Goal: Task Accomplishment & Management: Use online tool/utility

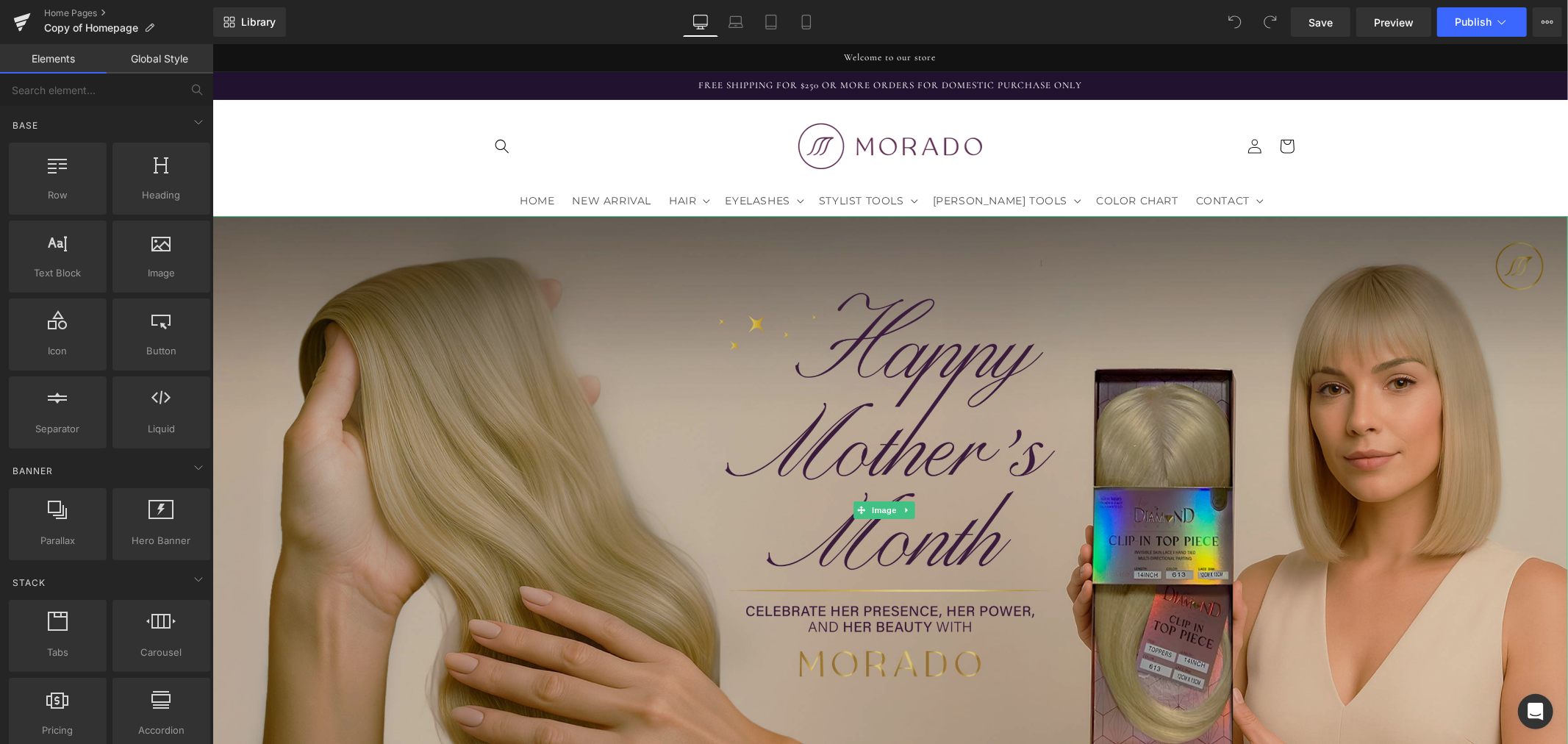
click at [529, 291] on img at bounding box center [889, 510] width 1355 height 588
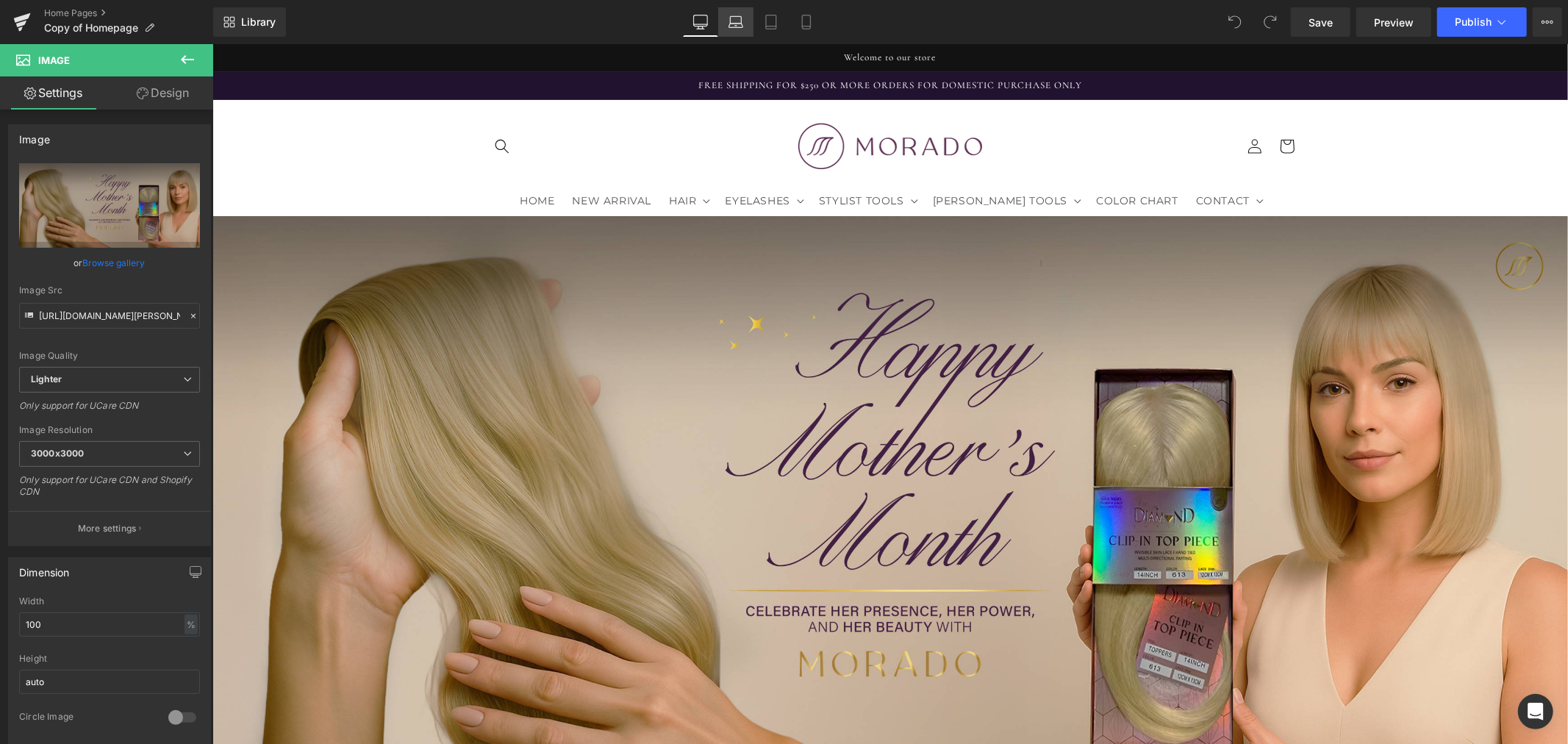
click at [739, 24] on icon at bounding box center [736, 22] width 14 height 14
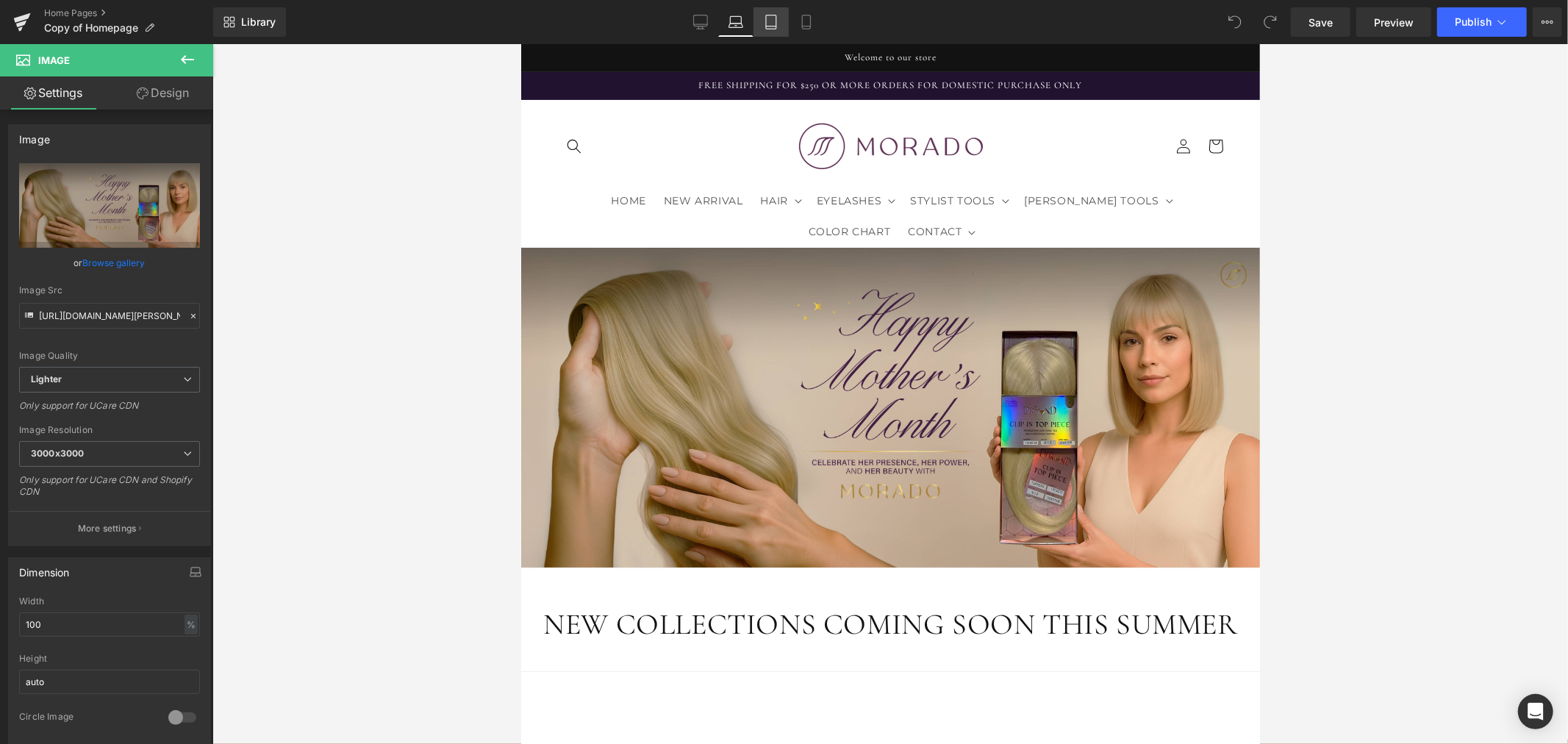
click at [766, 25] on icon at bounding box center [771, 22] width 14 height 14
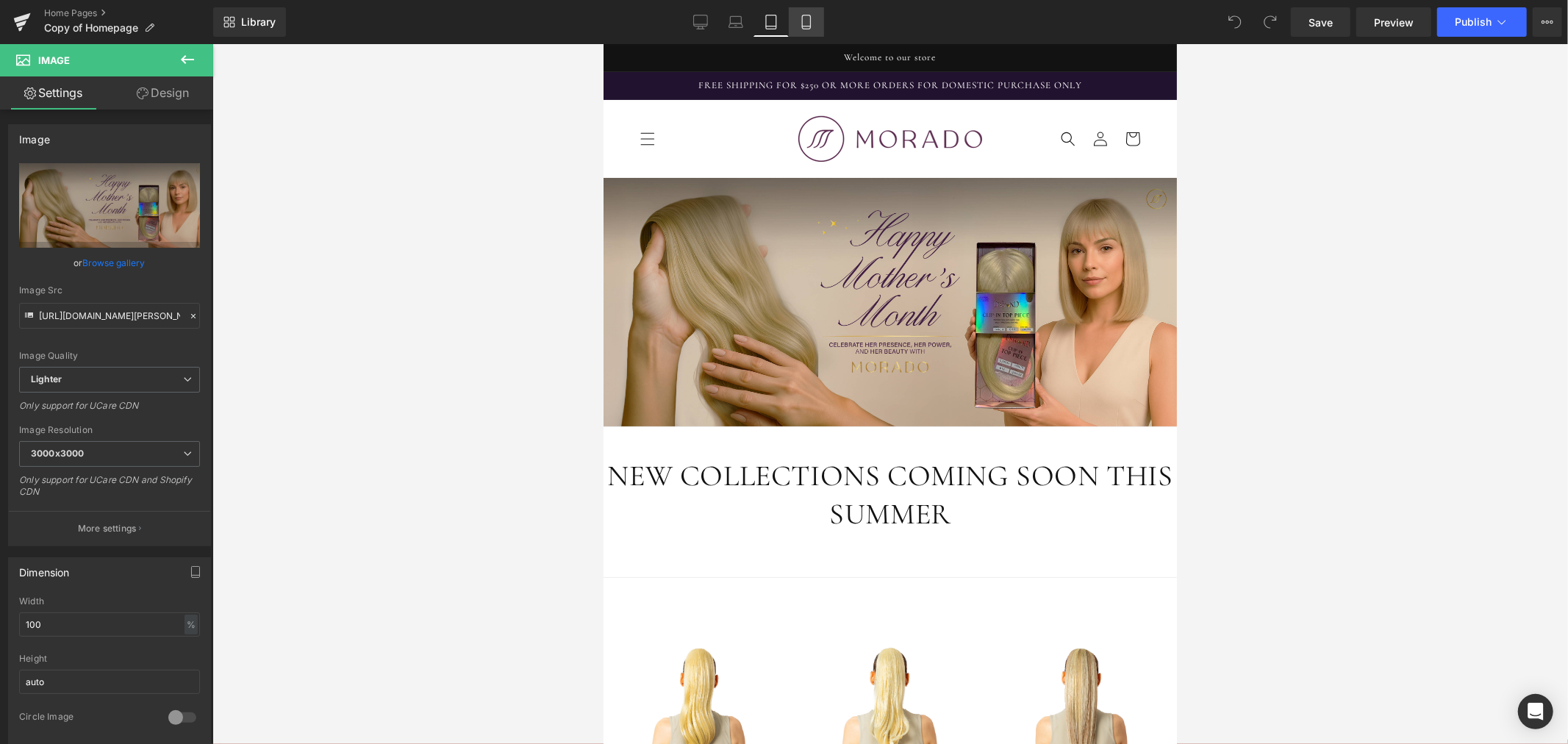
click at [803, 20] on icon at bounding box center [806, 22] width 14 height 14
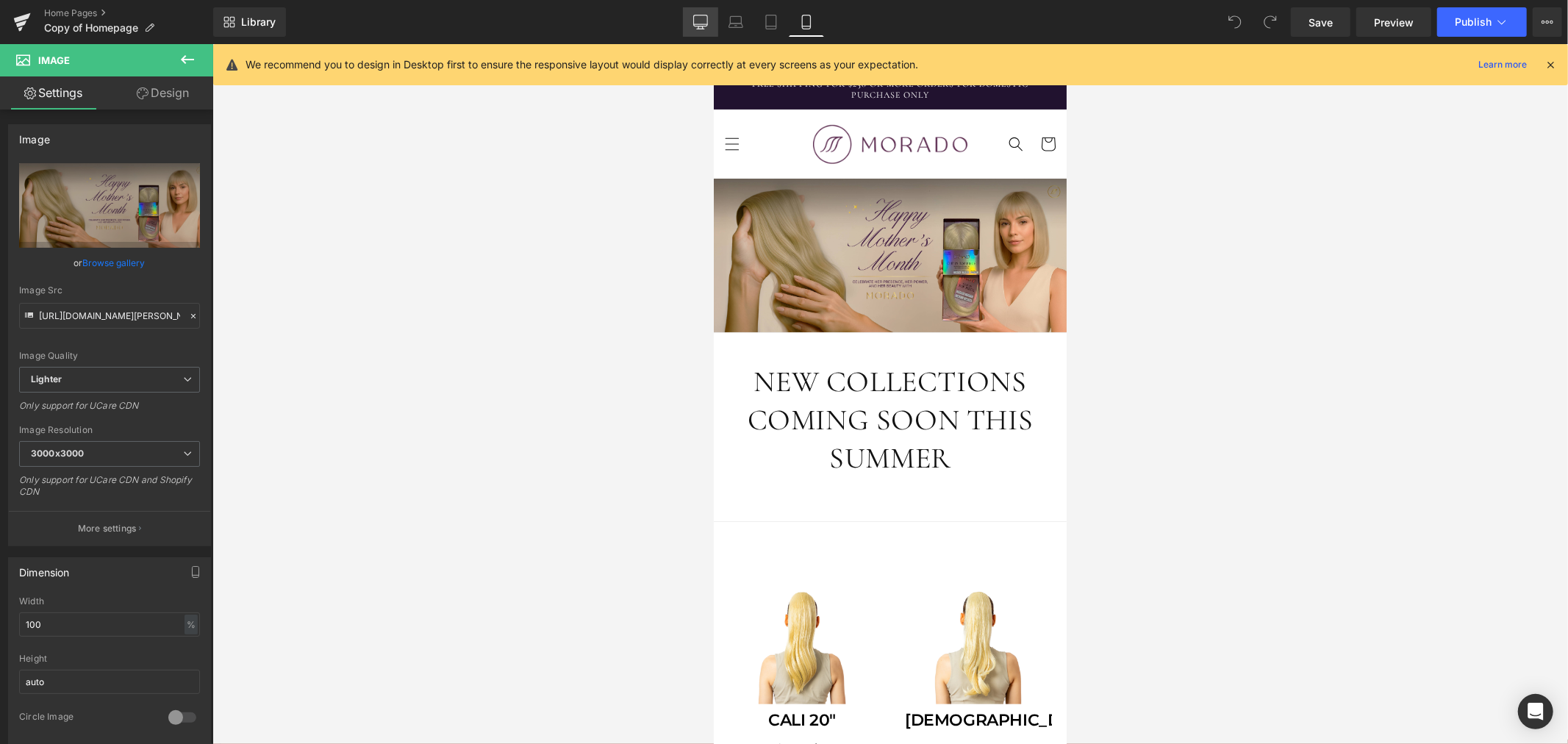
click at [688, 20] on link "Desktop" at bounding box center [700, 22] width 35 height 29
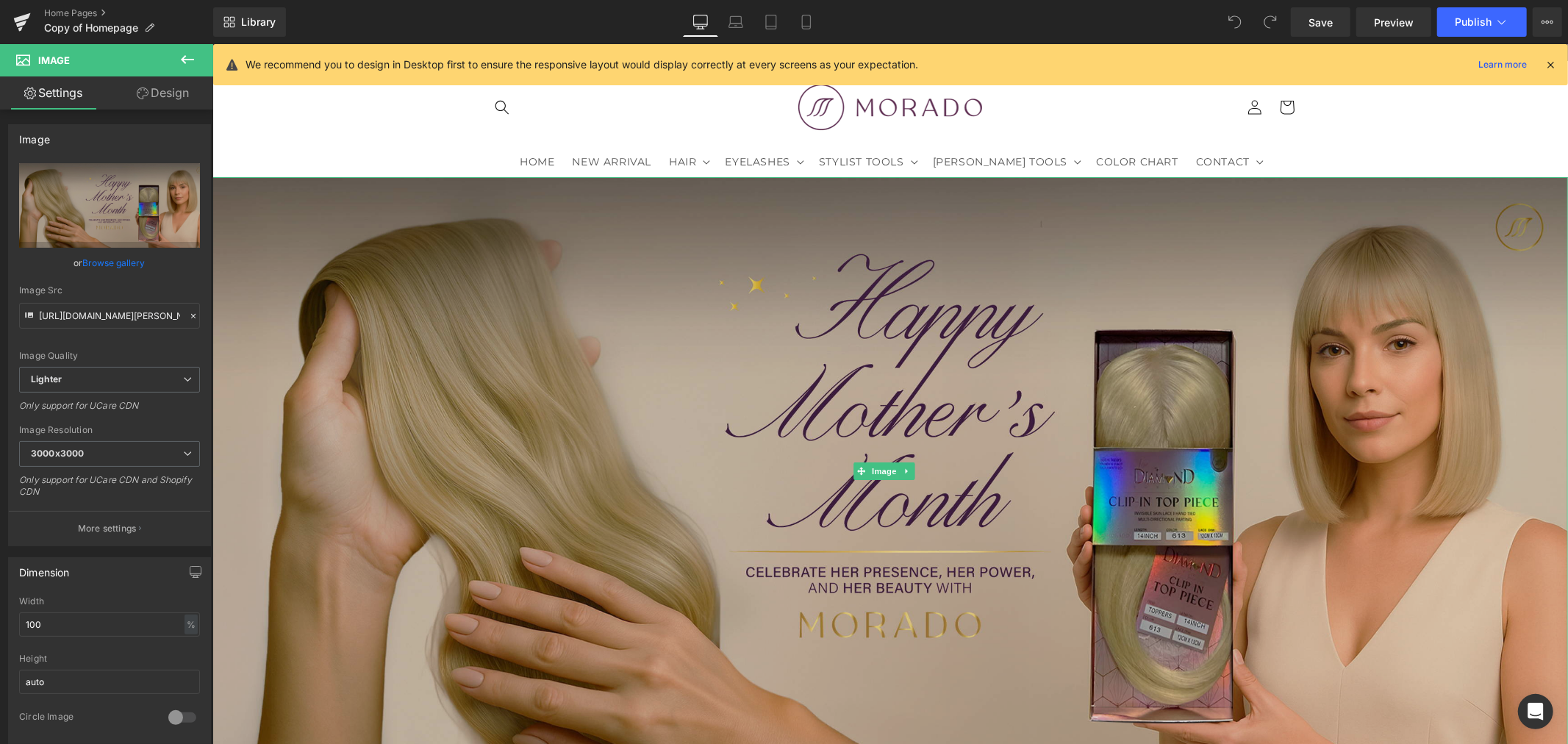
click at [837, 371] on img at bounding box center [889, 471] width 1355 height 588
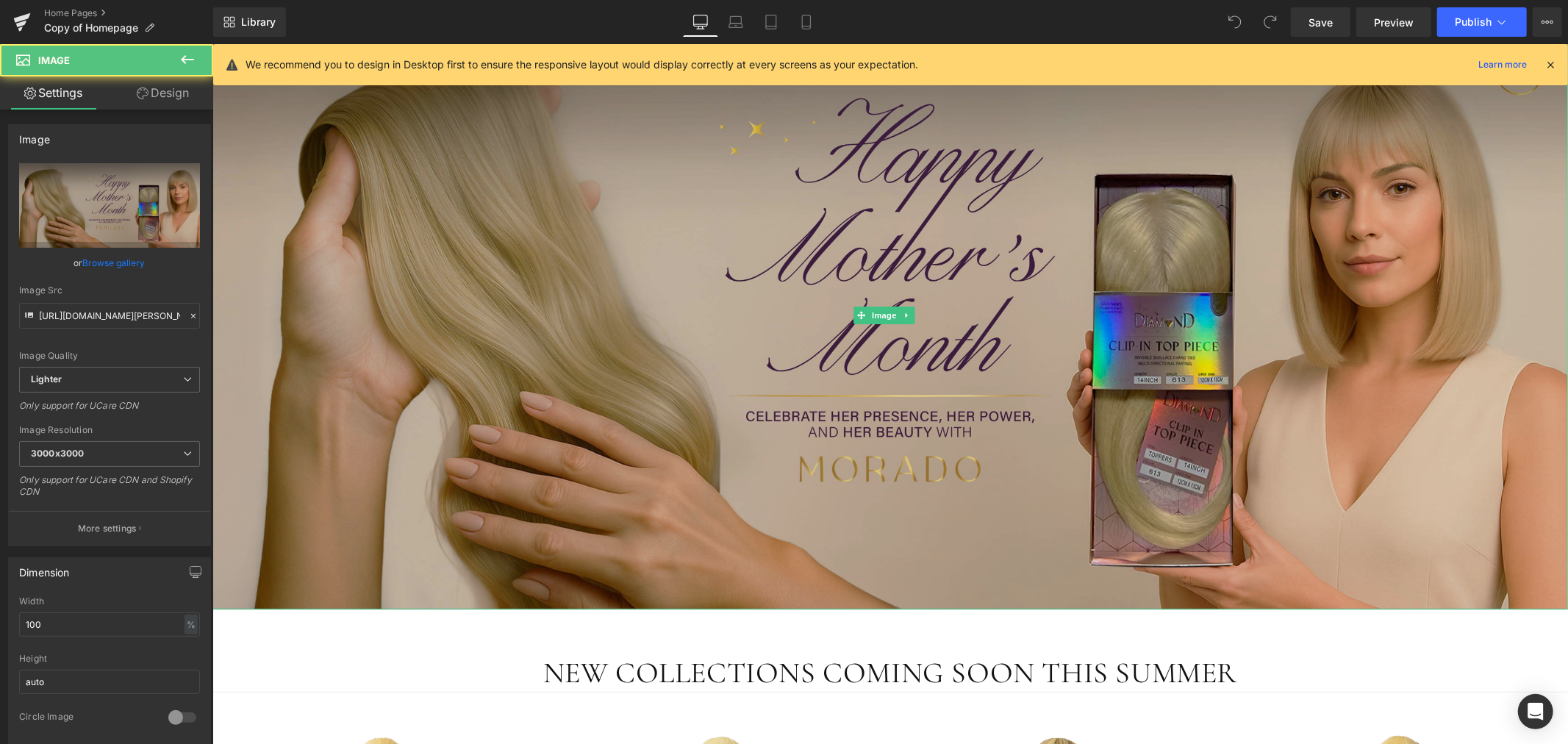
scroll to position [202, 0]
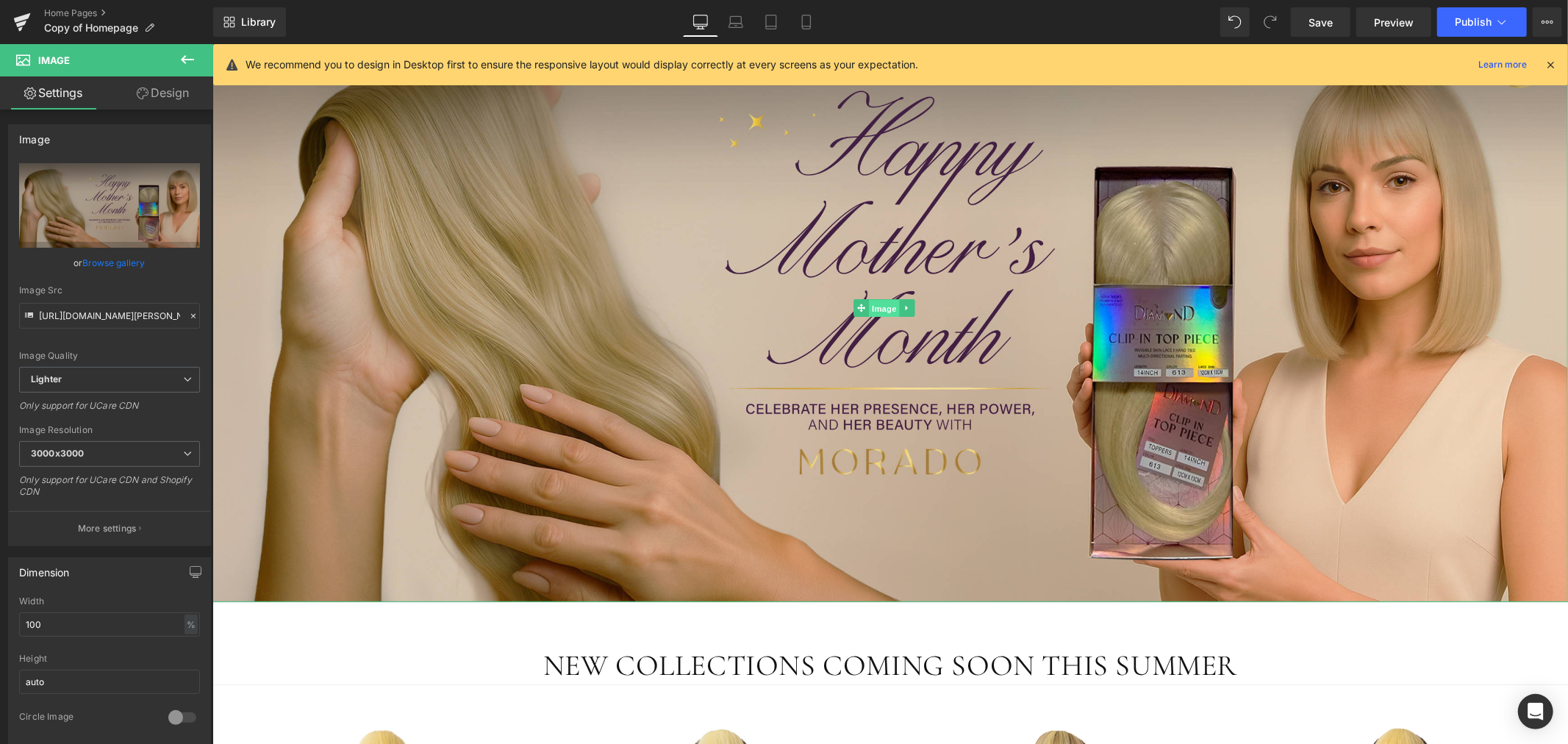
click at [885, 304] on span "Image" at bounding box center [883, 308] width 31 height 17
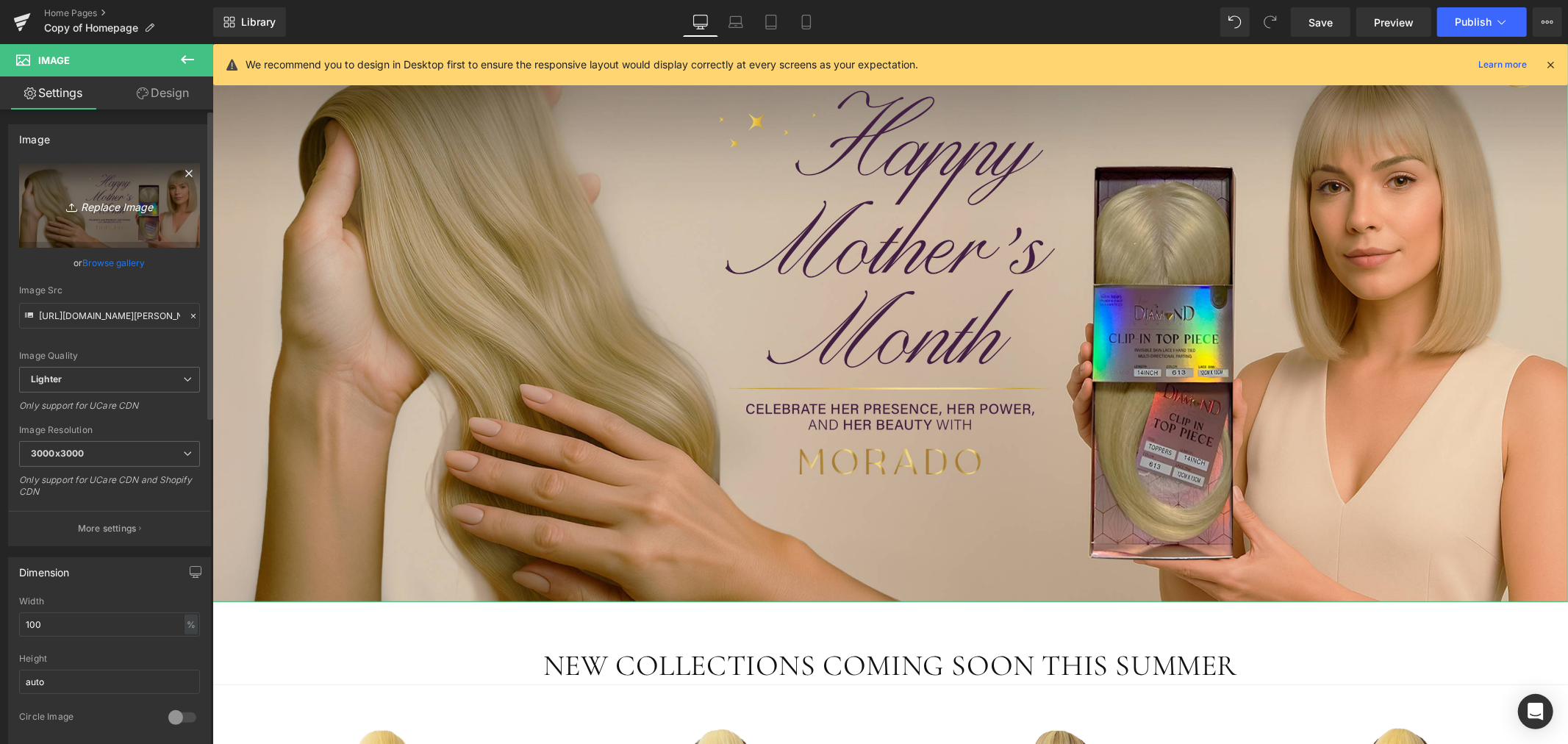
click at [110, 207] on icon "Replace Image" at bounding box center [109, 205] width 118 height 18
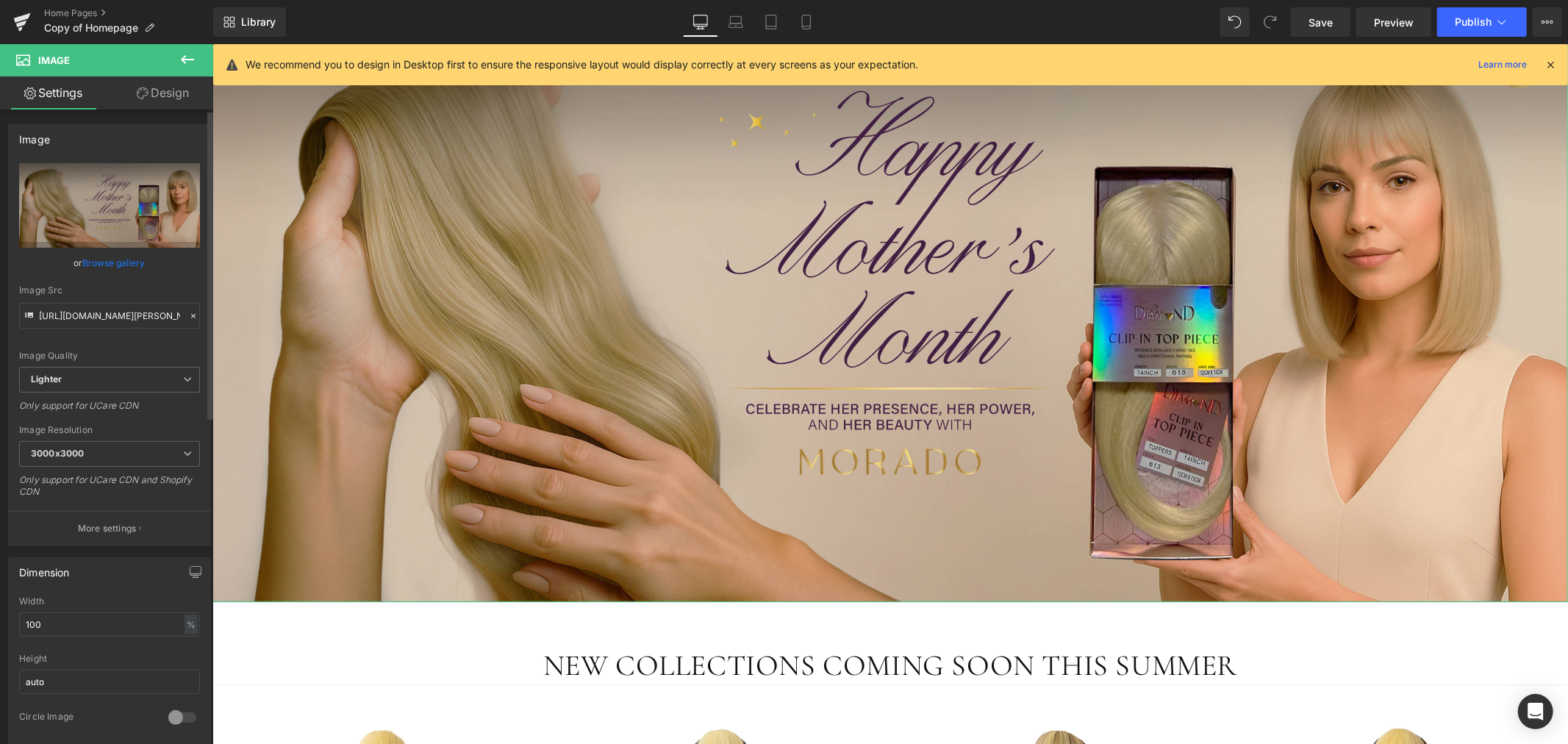
click at [115, 261] on link "Browse gallery" at bounding box center [114, 262] width 62 height 25
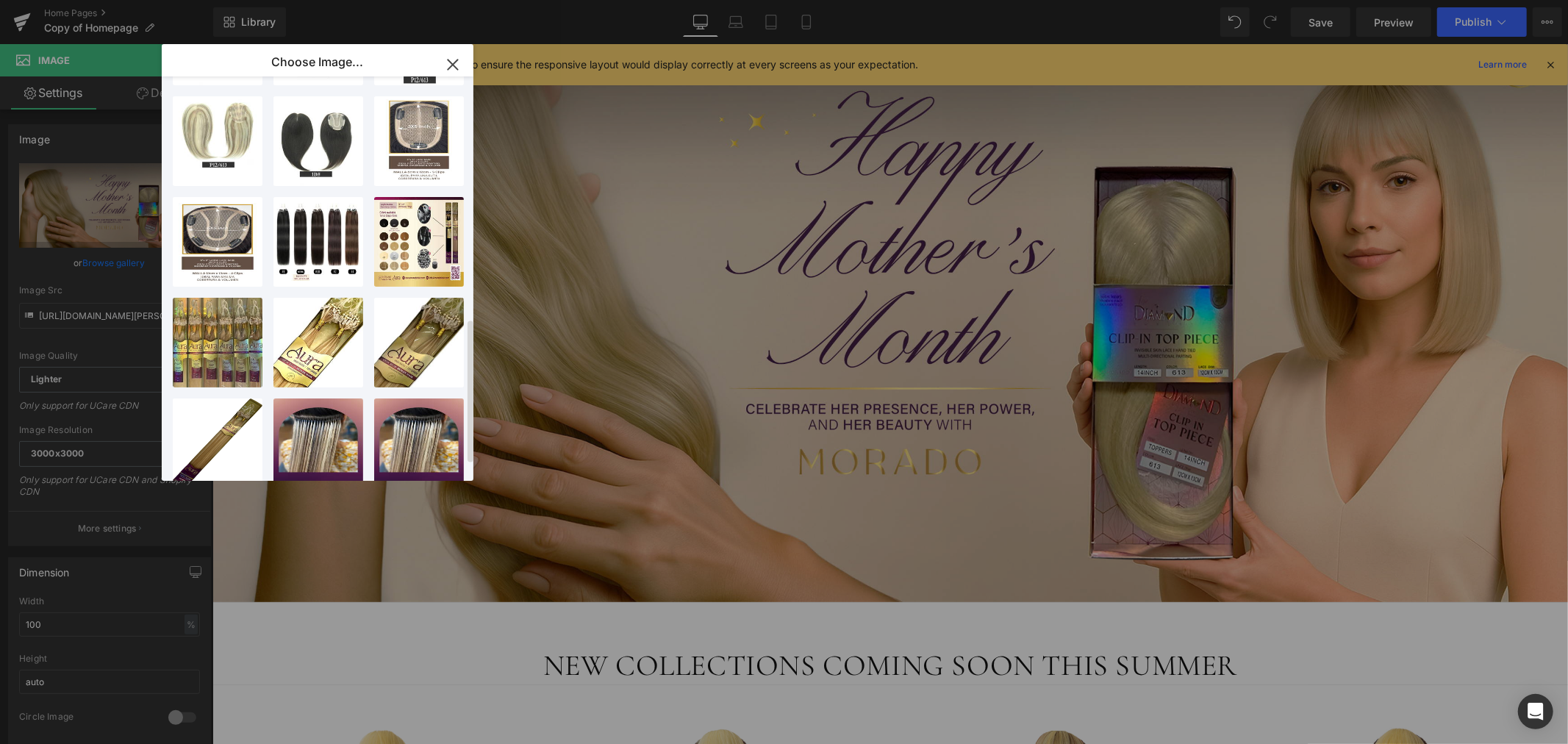
scroll to position [727, 0]
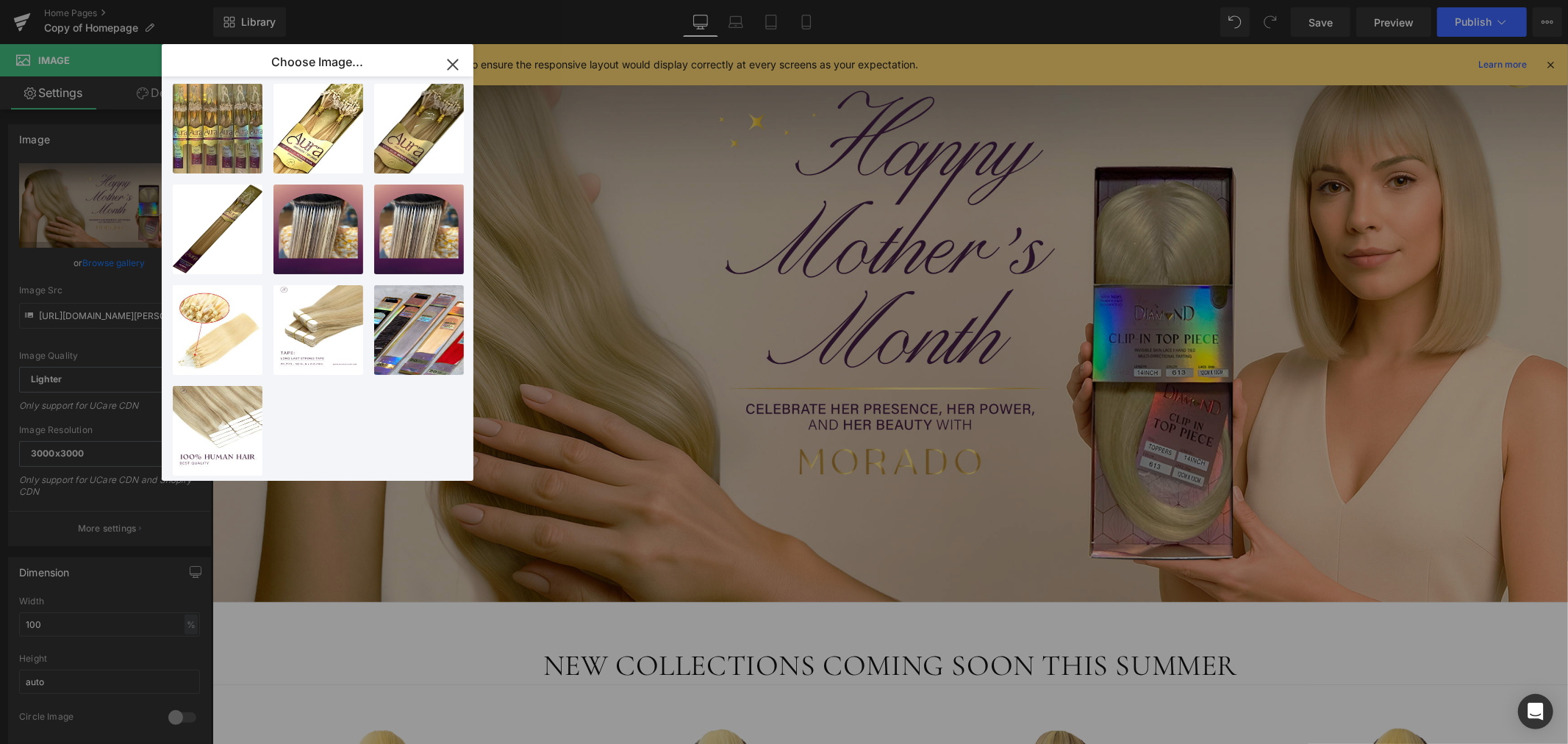
click at [456, 62] on icon "button" at bounding box center [452, 64] width 24 height 24
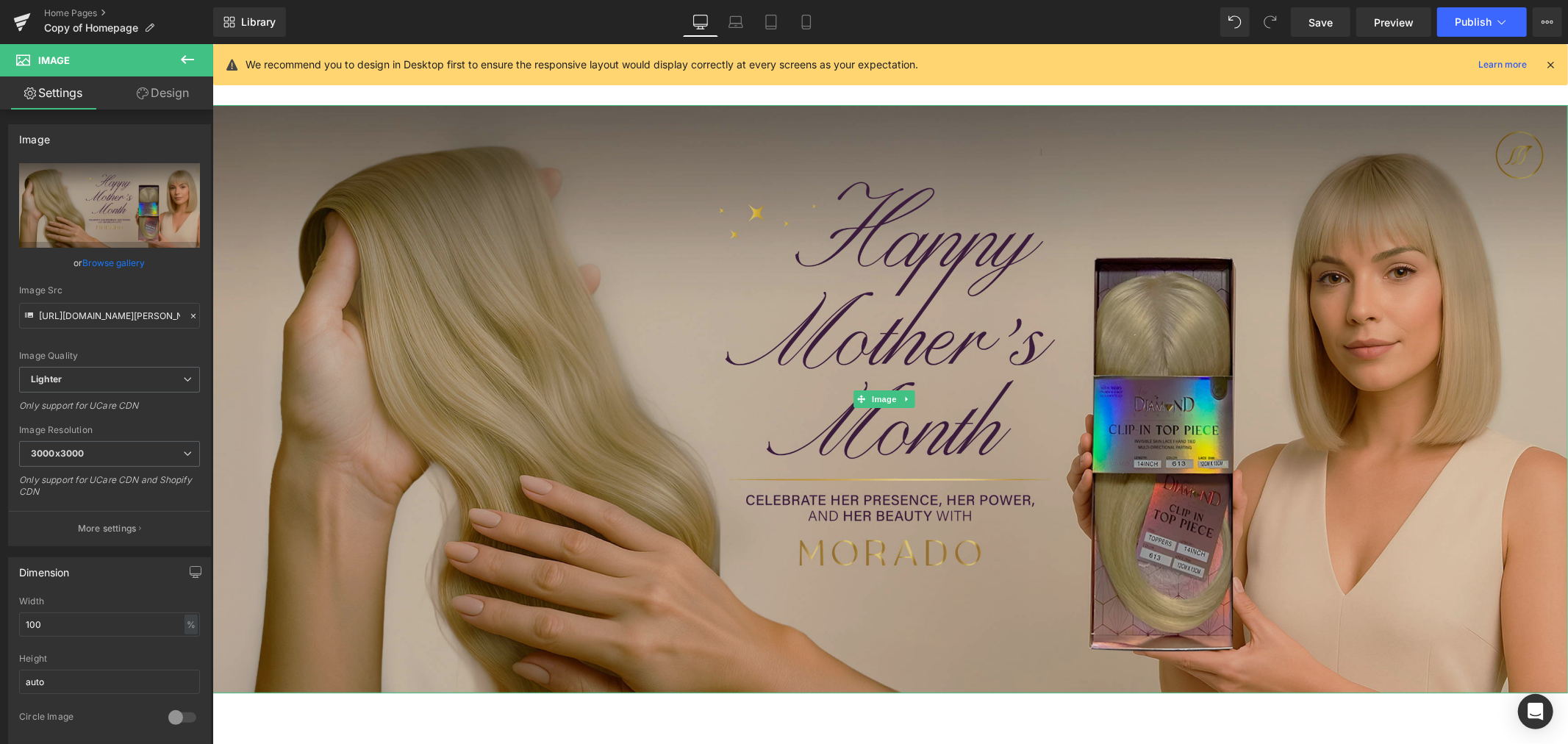
scroll to position [0, 0]
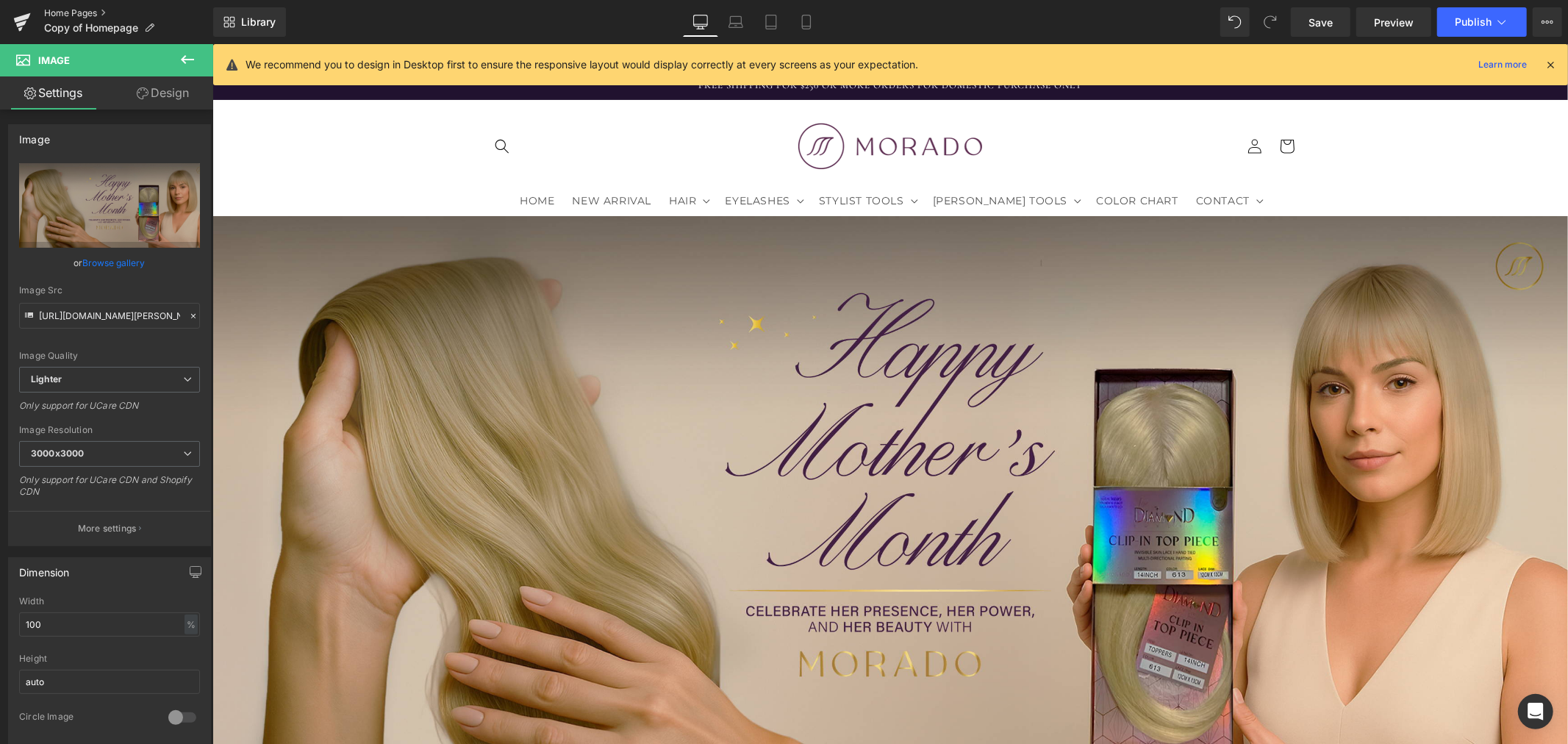
click at [55, 14] on link "Home Pages" at bounding box center [128, 13] width 169 height 12
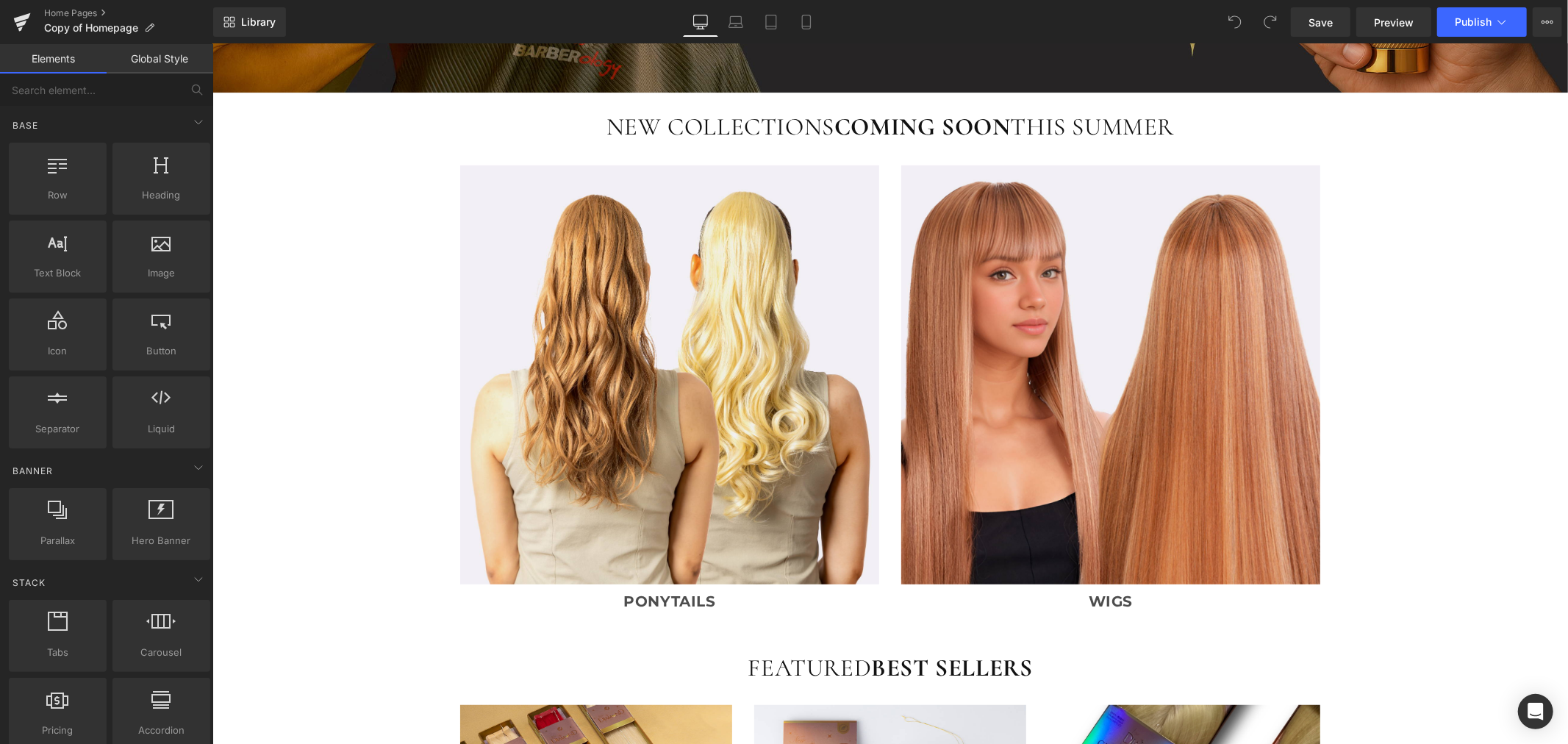
scroll to position [327, 0]
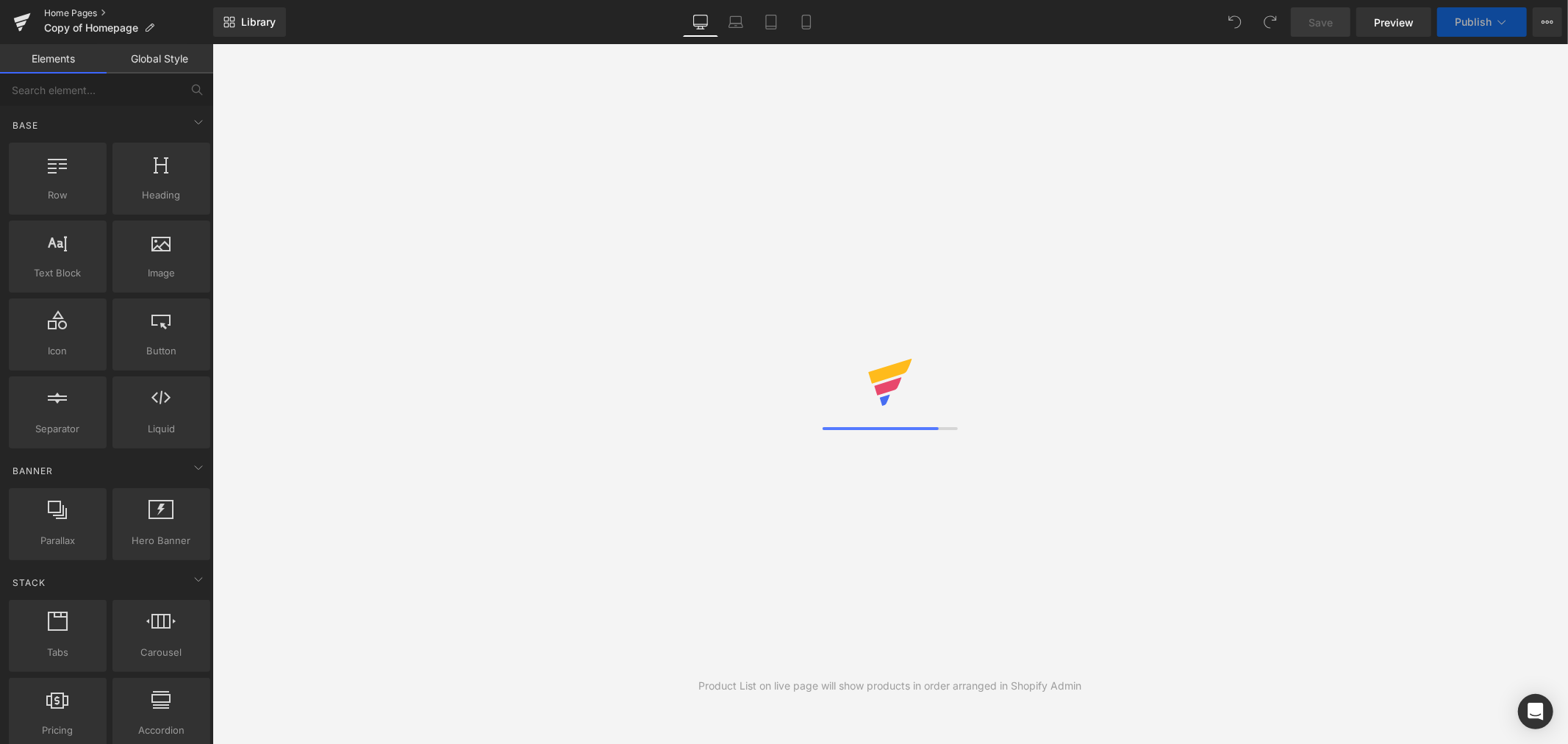
click at [52, 7] on link "Home Pages" at bounding box center [128, 13] width 169 height 12
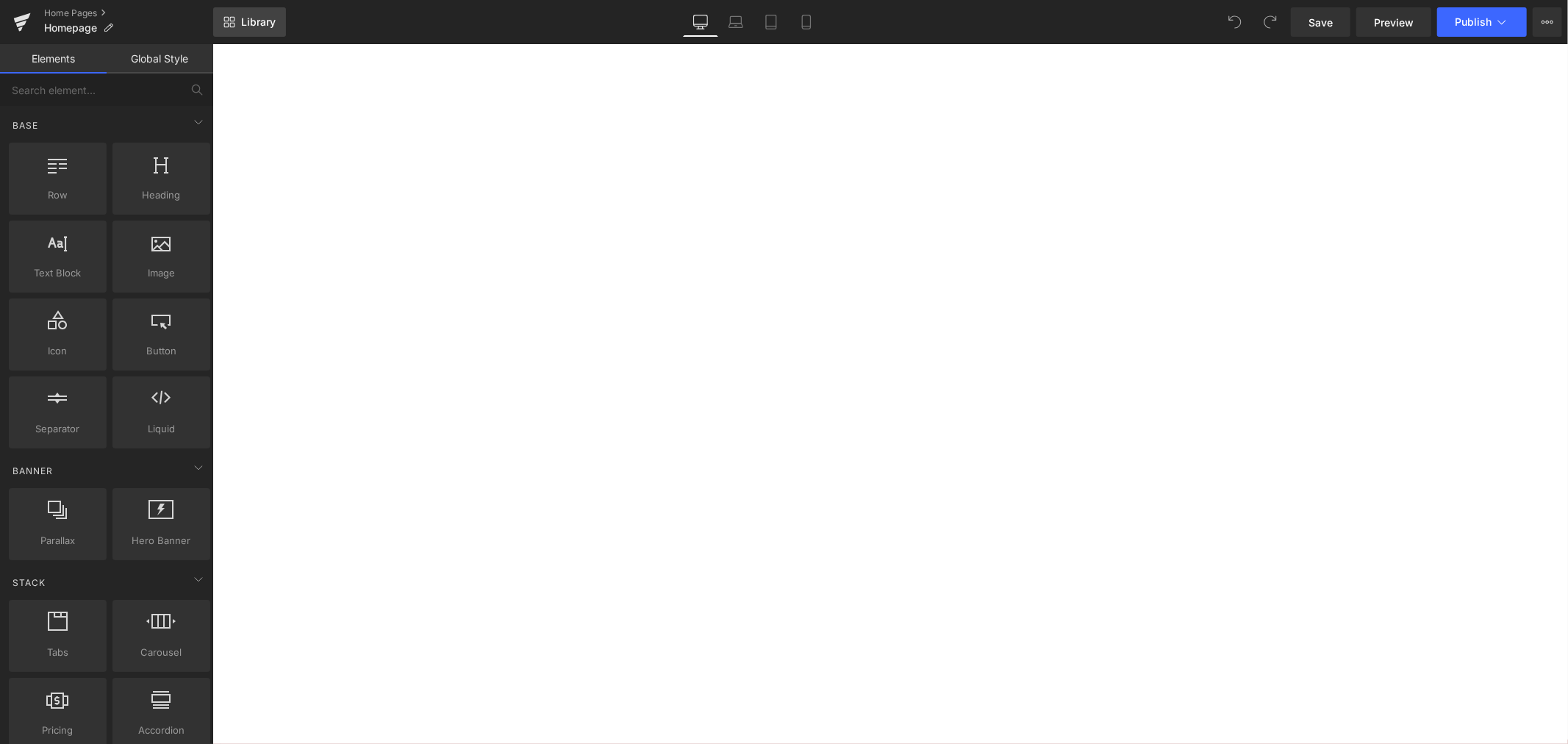
click at [260, 28] on span "Library" at bounding box center [258, 22] width 34 height 14
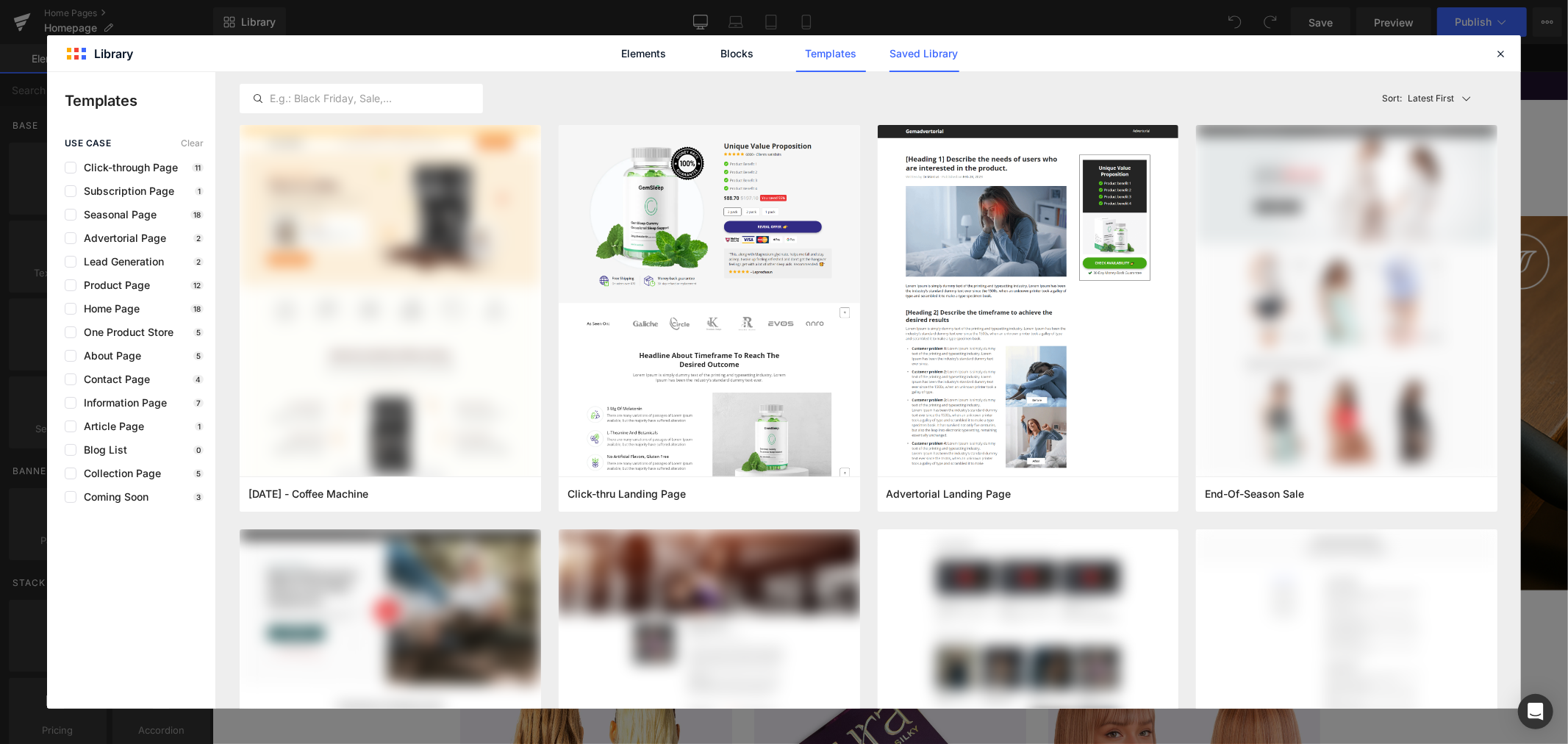
click at [894, 43] on link "Saved Library" at bounding box center [924, 53] width 70 height 37
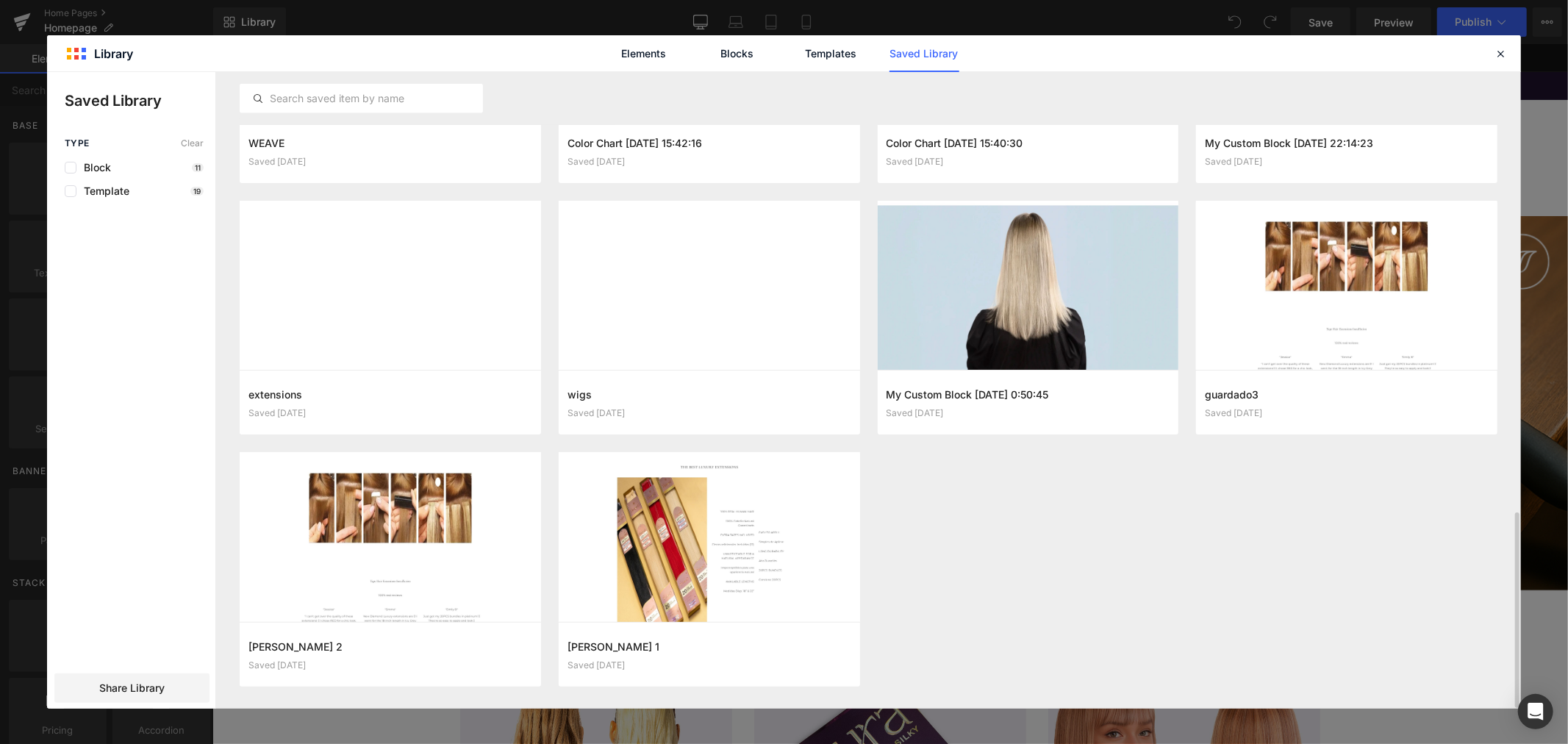
scroll to position [1436, 0]
click at [519, 655] on icon "button" at bounding box center [520, 653] width 12 height 12
click at [498, 622] on div "Delete" at bounding box center [448, 621] width 167 height 31
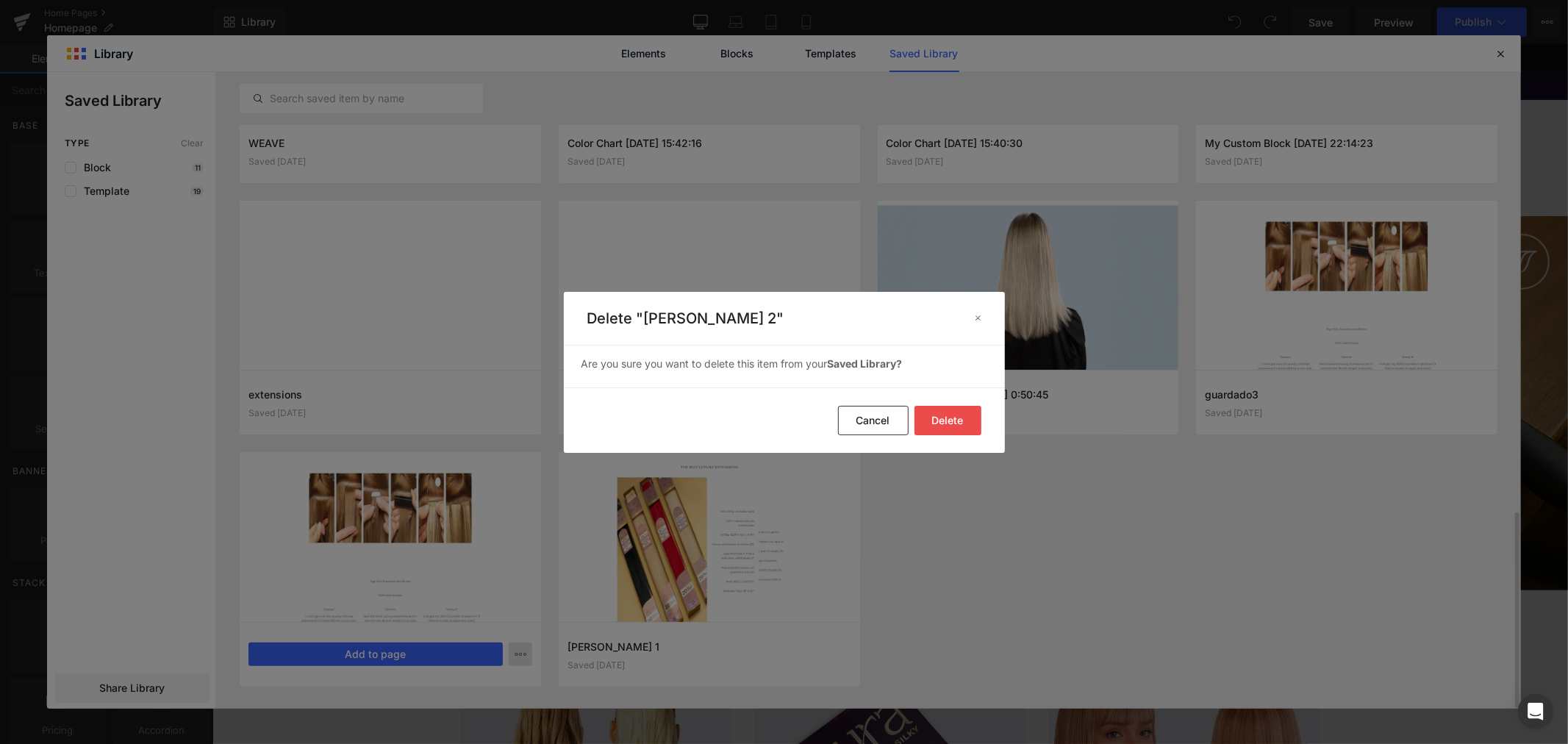
click at [949, 420] on button "Delete" at bounding box center [948, 420] width 67 height 29
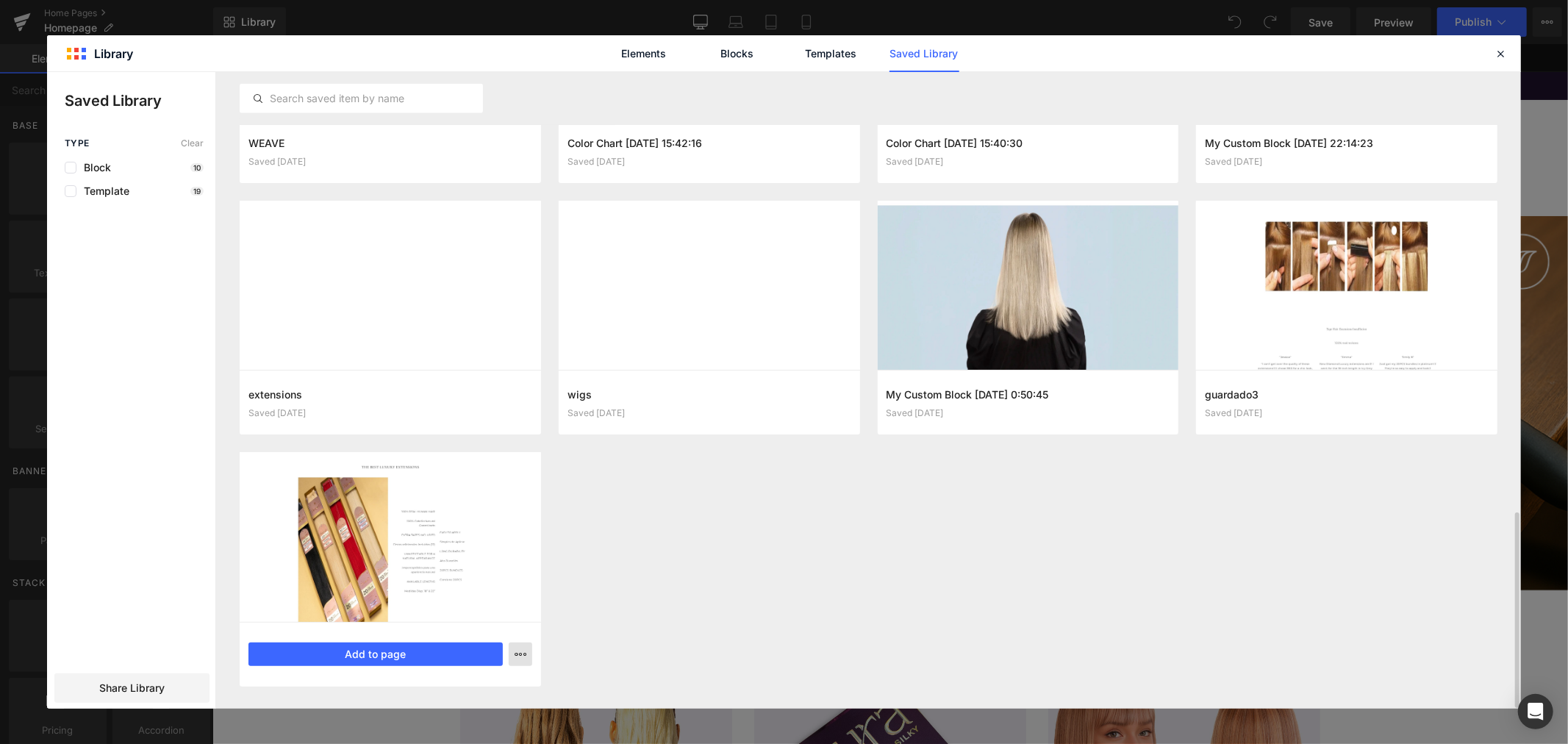
click at [527, 656] on button "button" at bounding box center [520, 654] width 24 height 24
click at [499, 624] on div "Delete" at bounding box center [448, 621] width 167 height 31
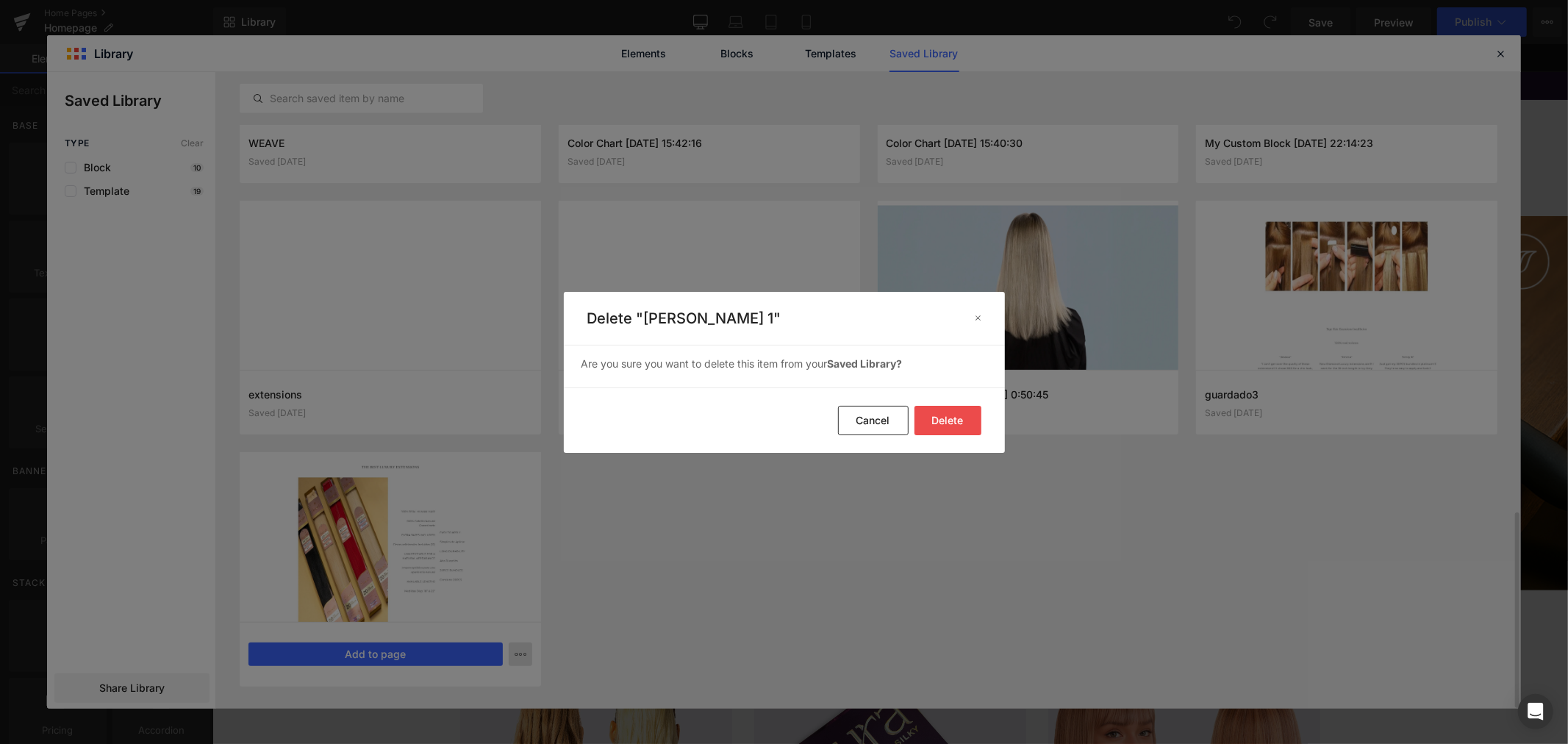
click at [936, 414] on button "Delete" at bounding box center [948, 420] width 67 height 29
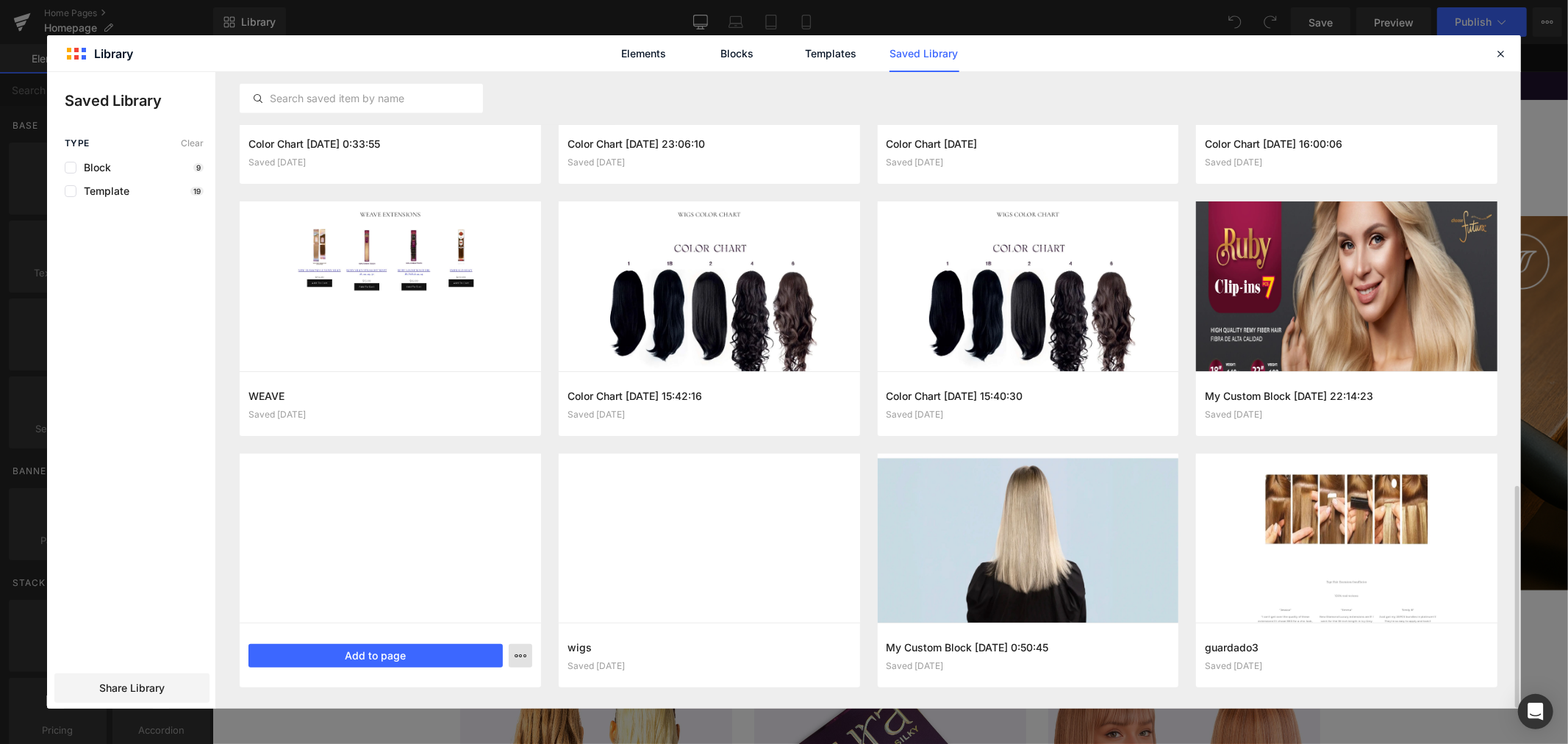
click at [519, 657] on icon "button" at bounding box center [520, 655] width 12 height 12
click at [504, 624] on div "Delete" at bounding box center [448, 623] width 167 height 31
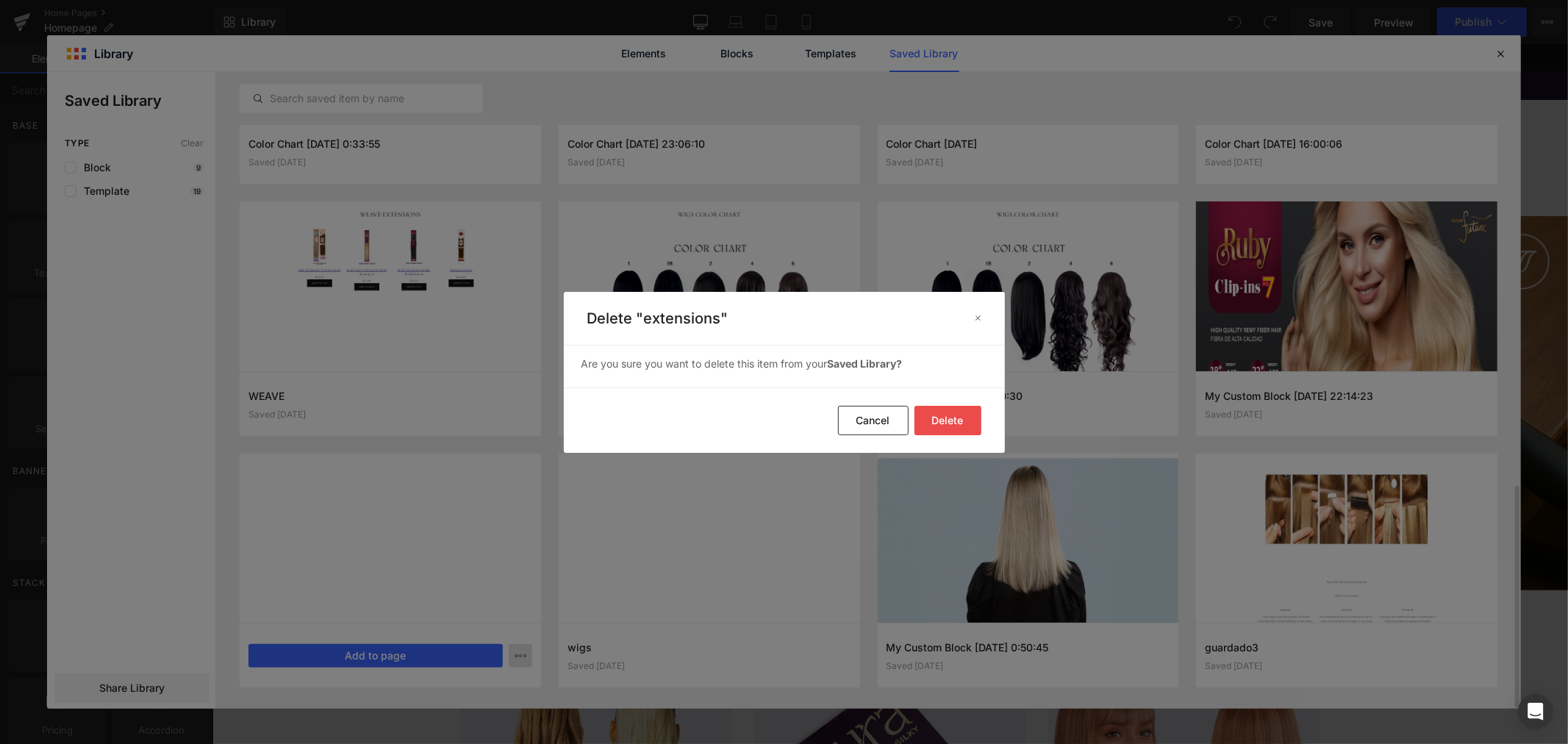
click at [939, 424] on button "Delete" at bounding box center [948, 420] width 67 height 29
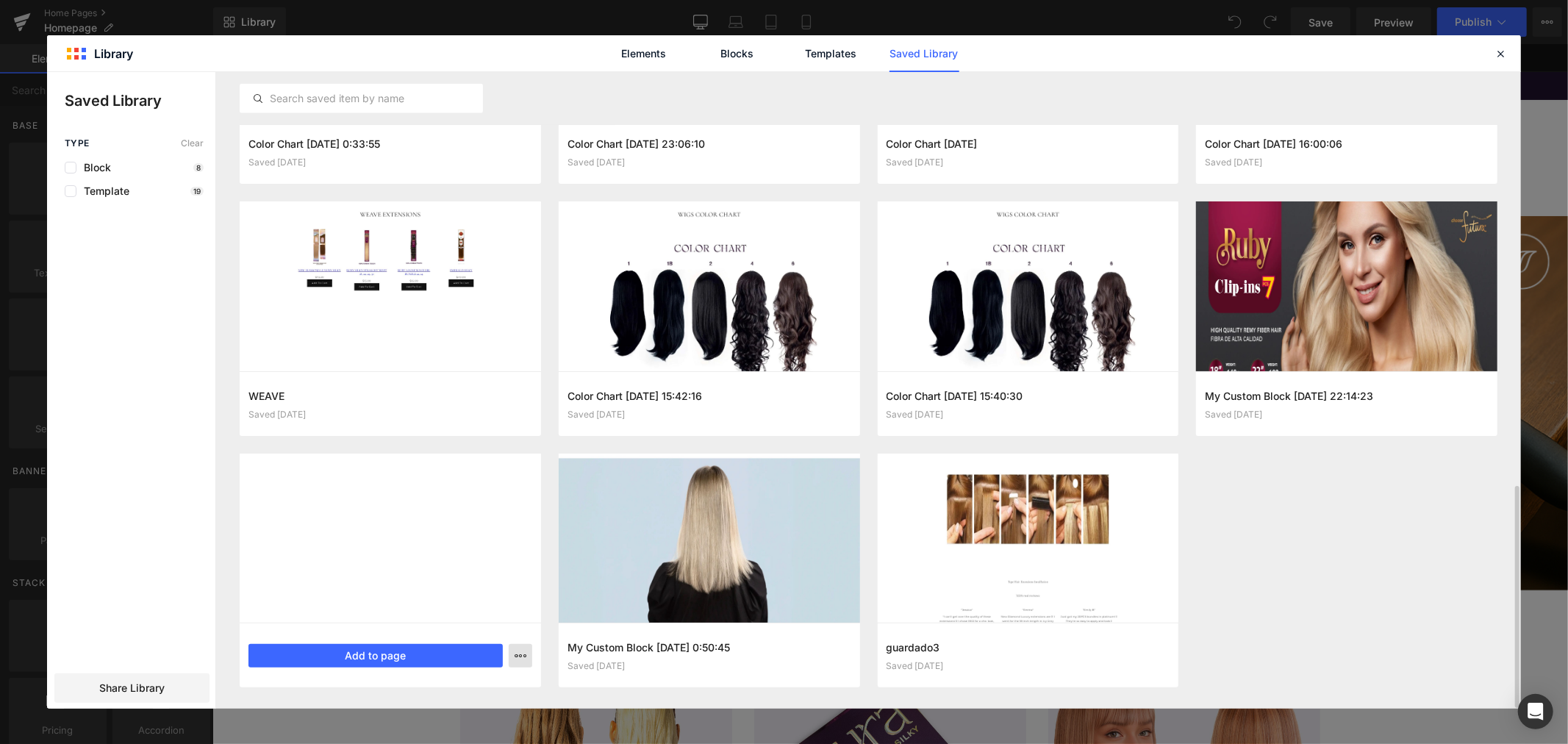
click at [523, 657] on icon "button" at bounding box center [520, 655] width 12 height 12
click at [507, 625] on div "Delete" at bounding box center [448, 623] width 167 height 31
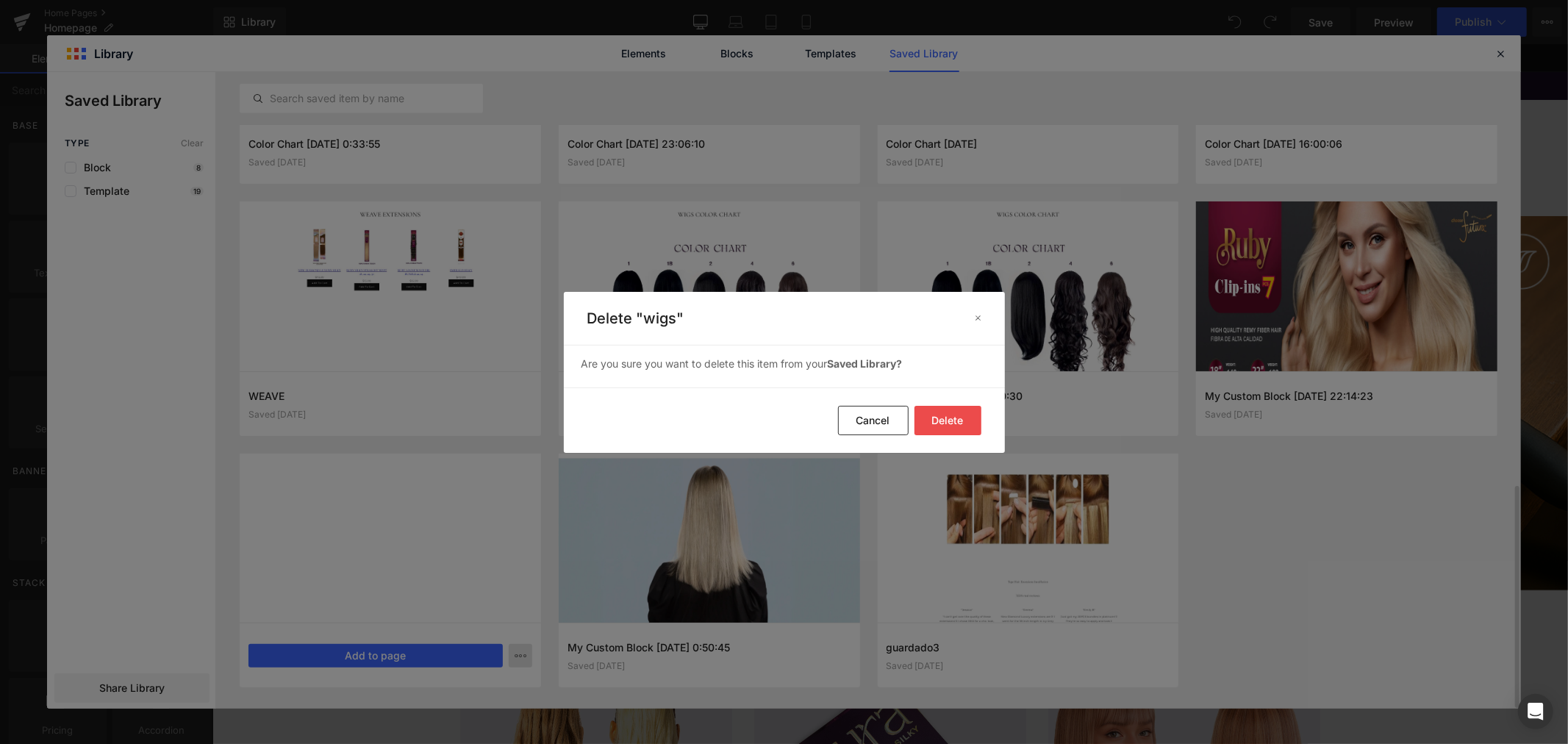
click at [946, 420] on button "Delete" at bounding box center [948, 420] width 67 height 29
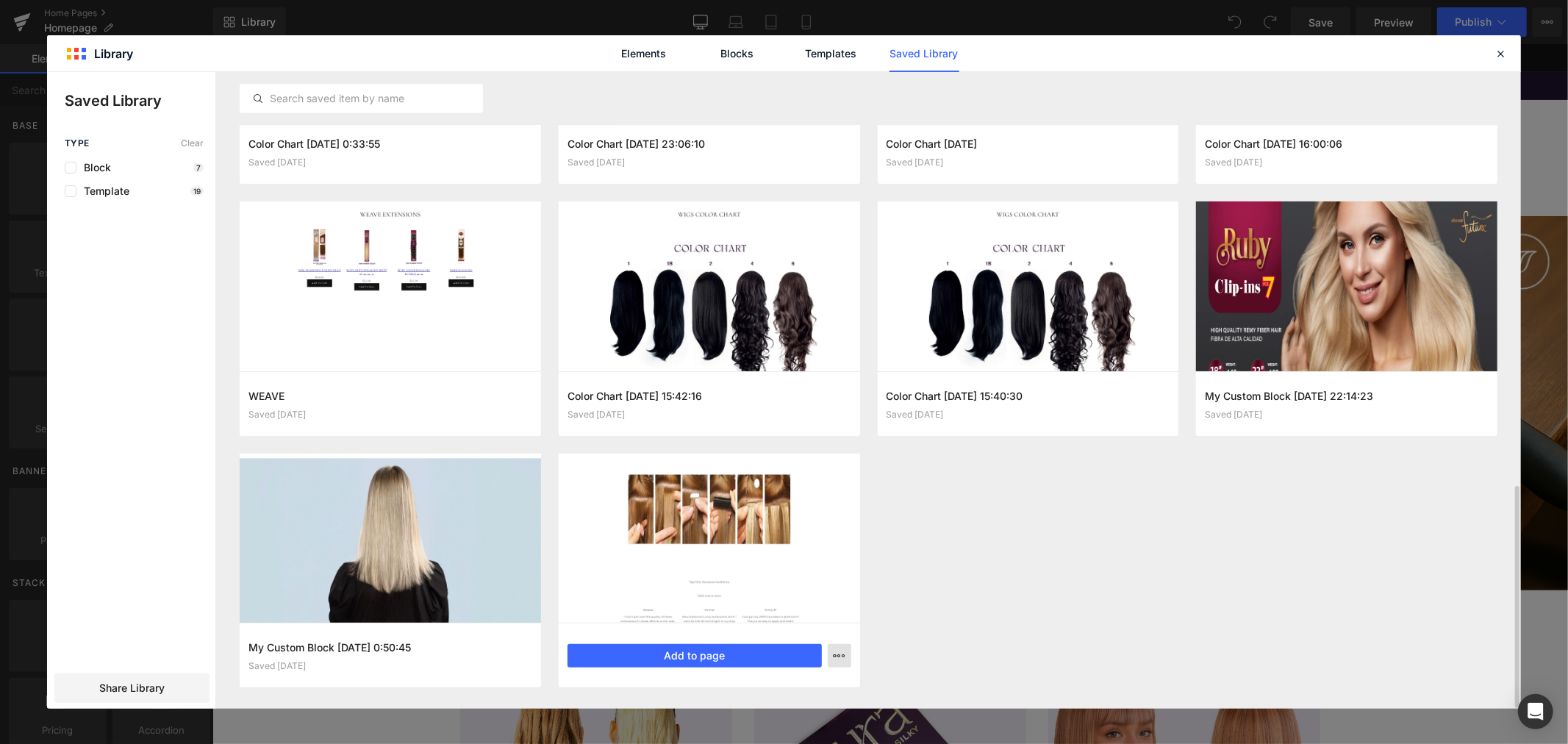
click at [838, 662] on button "button" at bounding box center [840, 656] width 24 height 24
click at [821, 619] on div "Delete" at bounding box center [766, 623] width 167 height 31
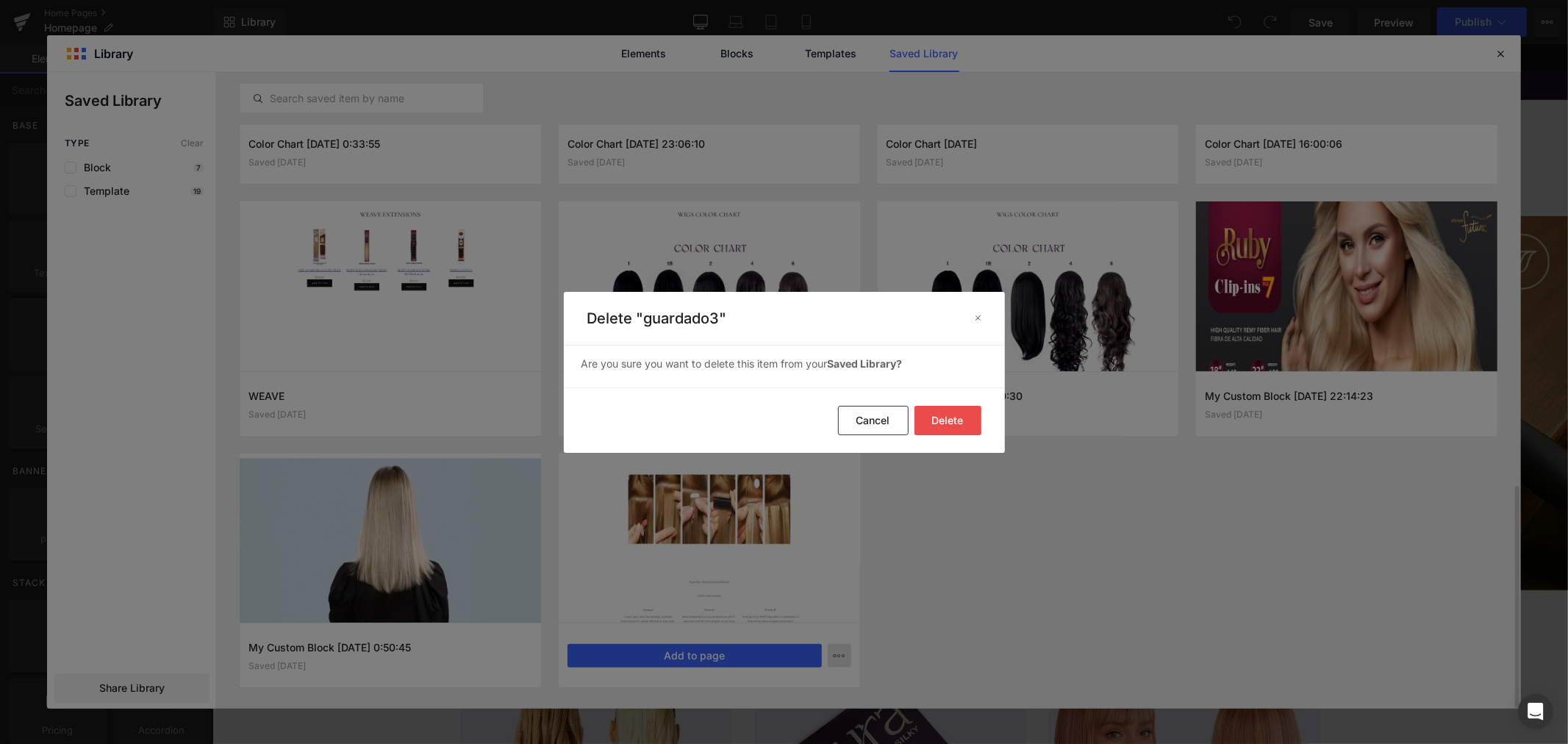
click at [943, 417] on button "Delete" at bounding box center [948, 420] width 67 height 29
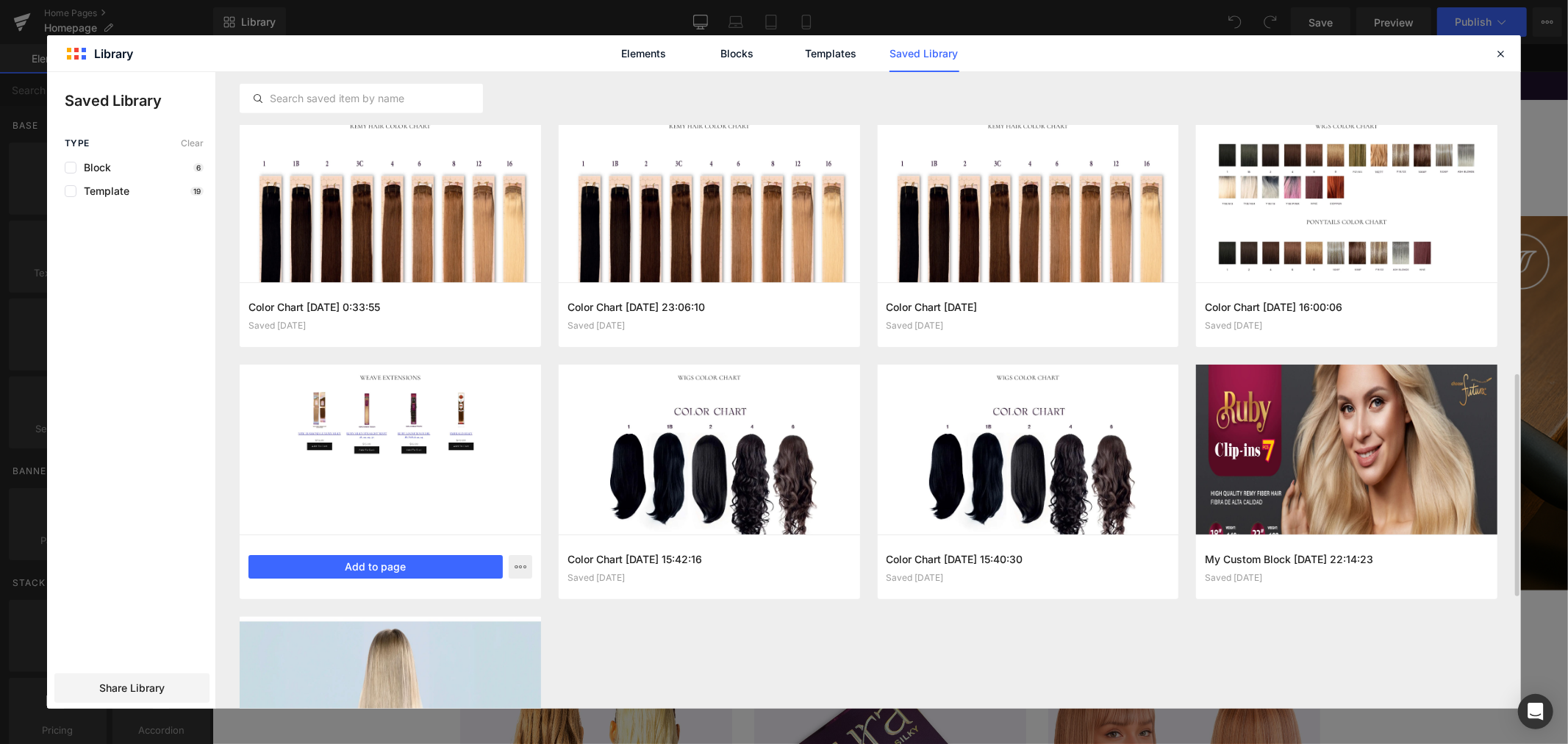
scroll to position [978, 0]
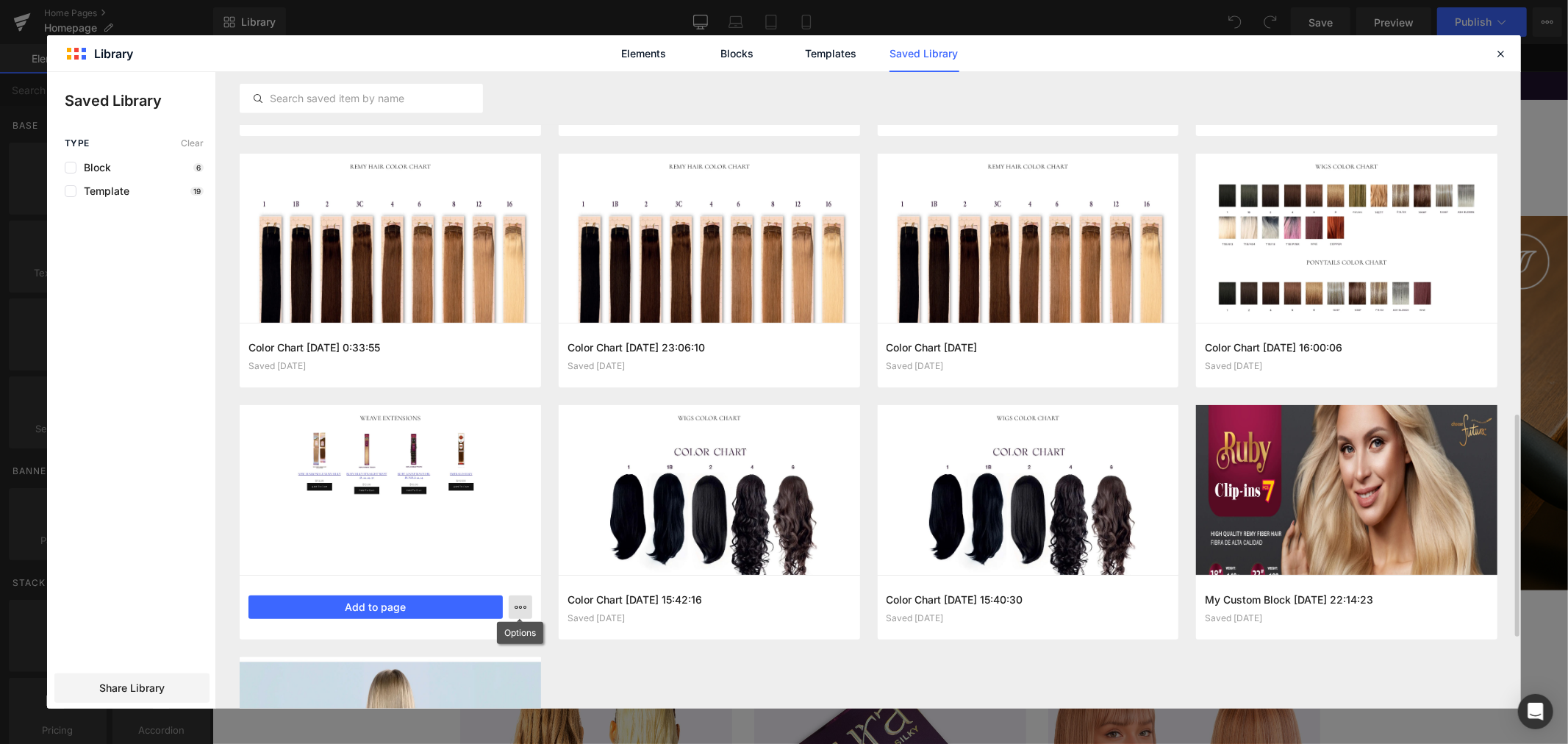
click at [518, 606] on icon "button" at bounding box center [520, 606] width 12 height 12
click at [765, 680] on div "Rendering Content" at bounding box center [784, 686] width 90 height 16
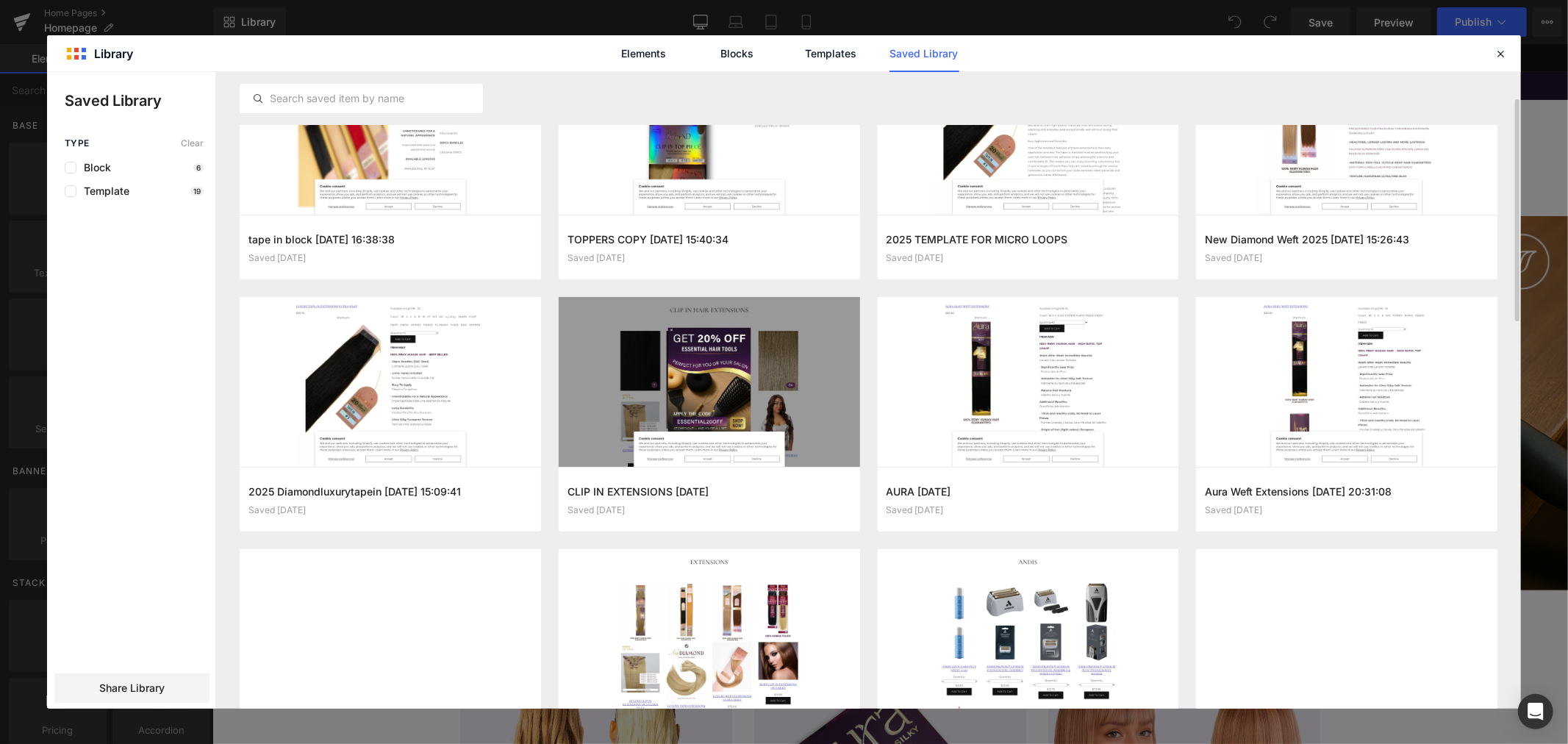
scroll to position [0, 0]
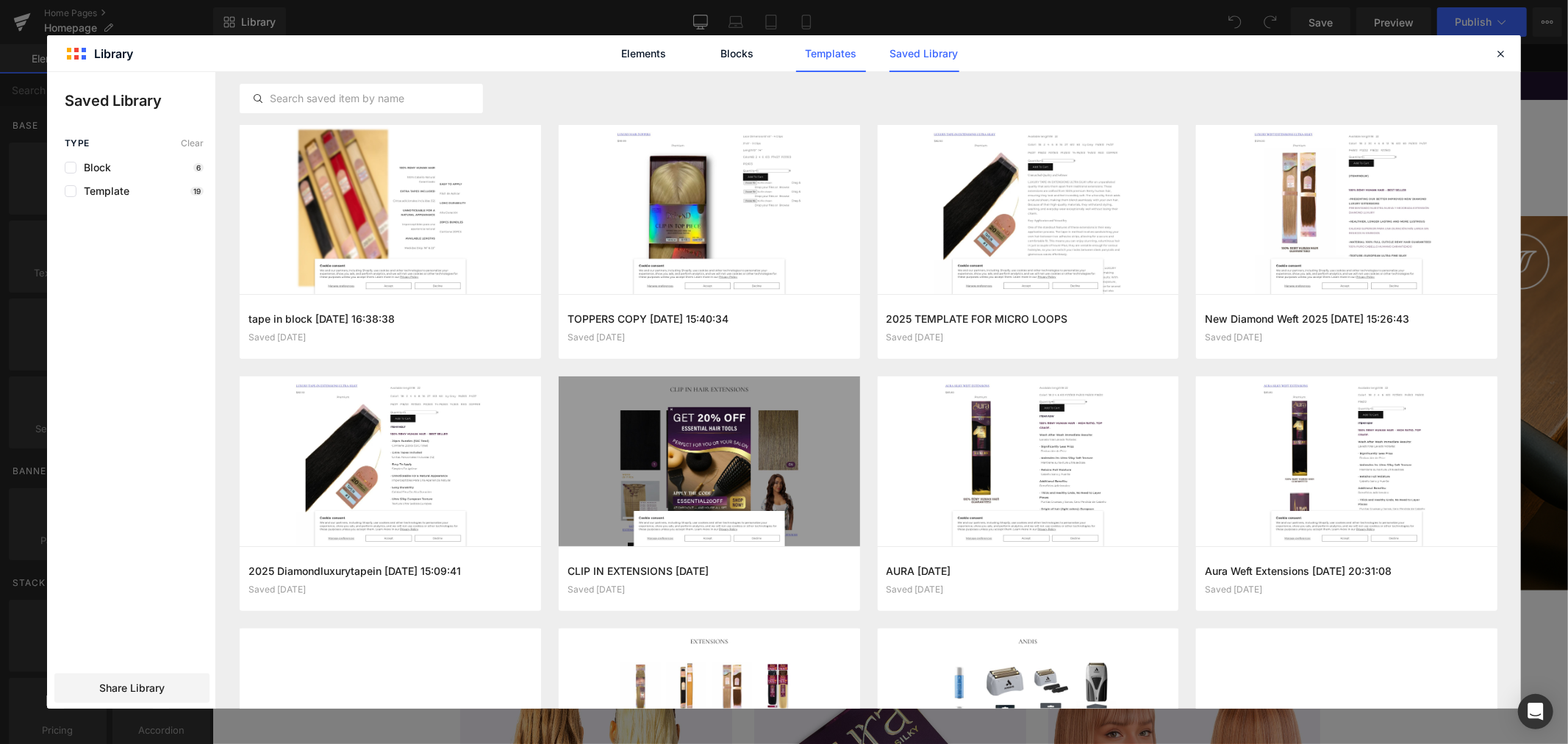
click at [829, 61] on link "Templates" at bounding box center [831, 53] width 70 height 37
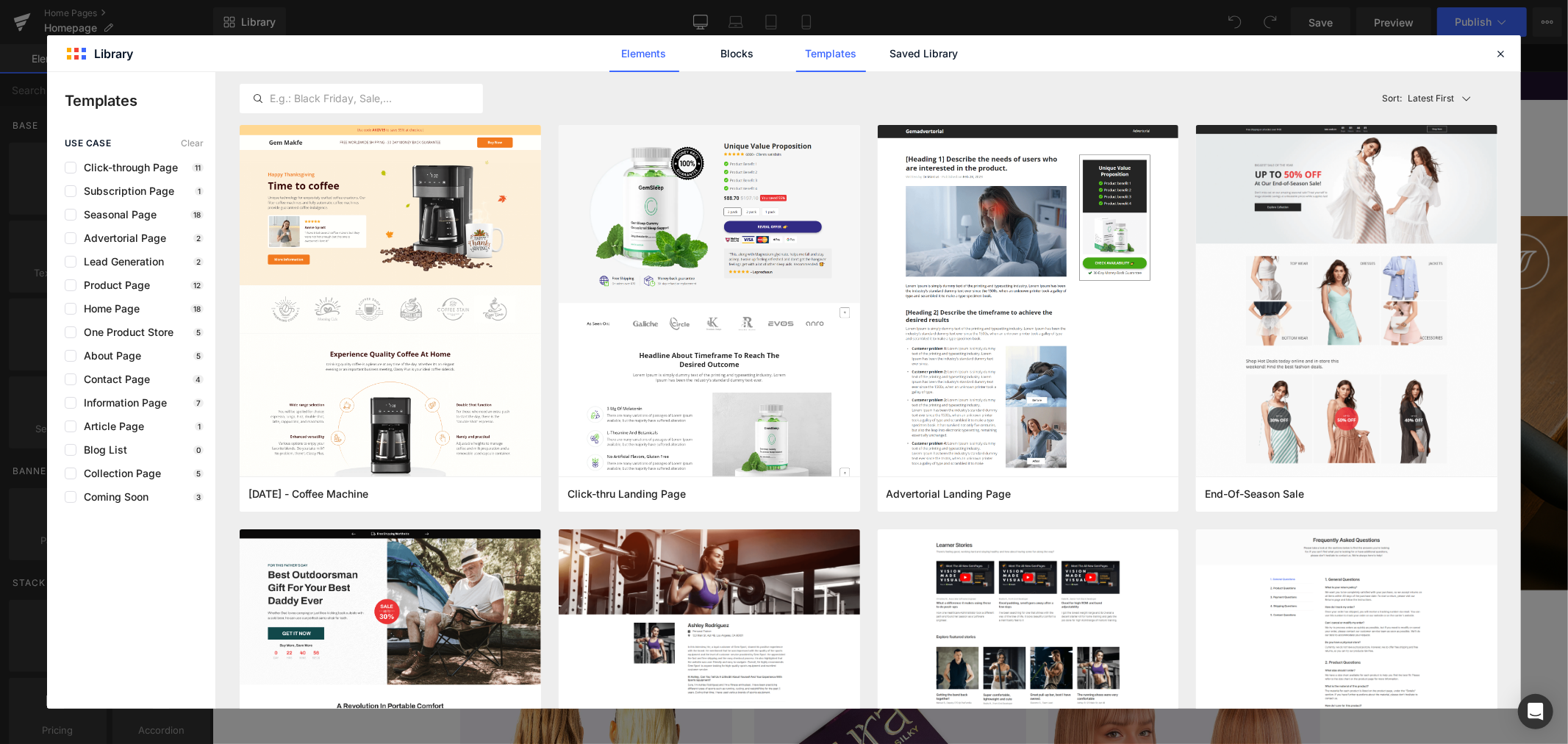
click at [640, 52] on link "Elements" at bounding box center [643, 53] width 70 height 37
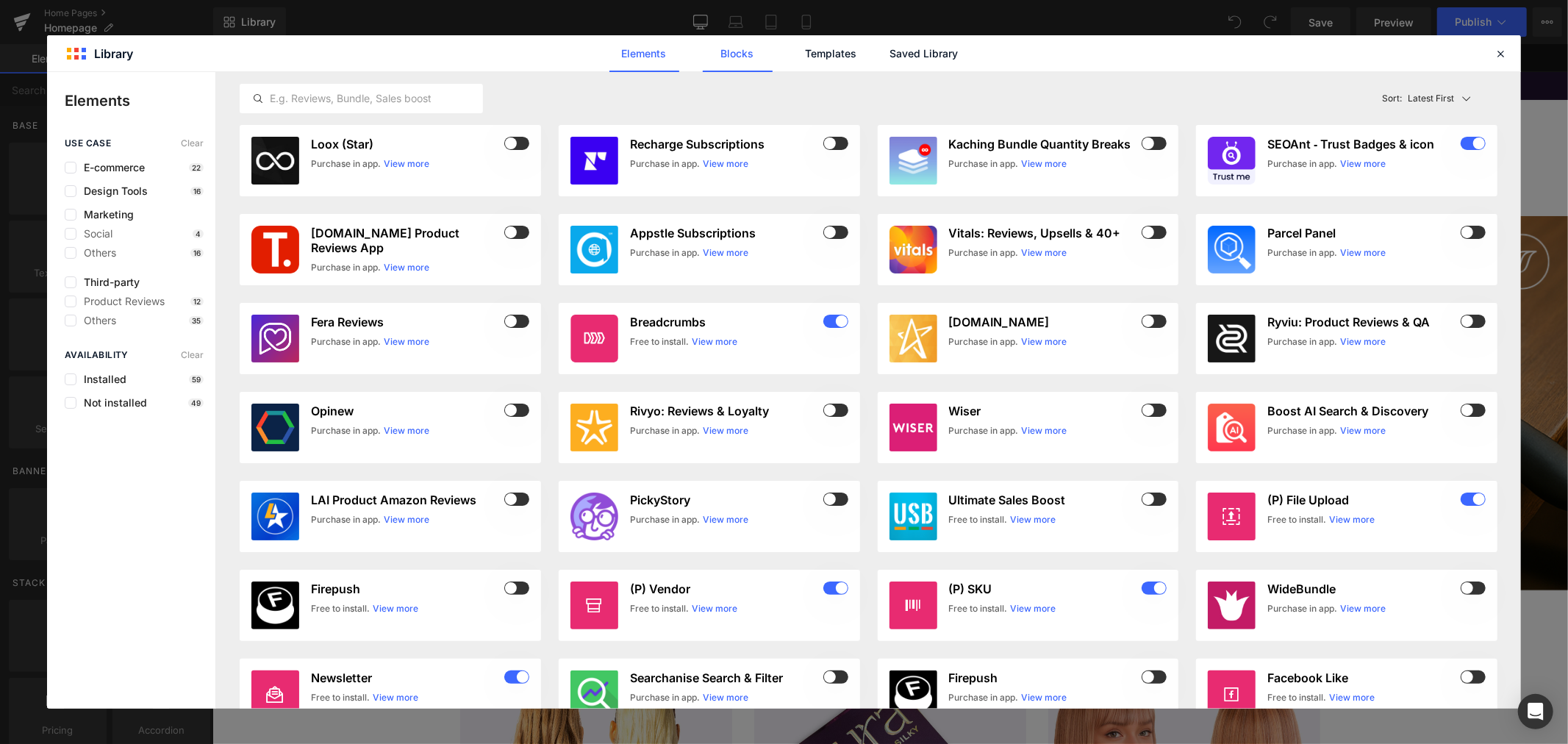
click at [720, 59] on link "Blocks" at bounding box center [737, 53] width 70 height 37
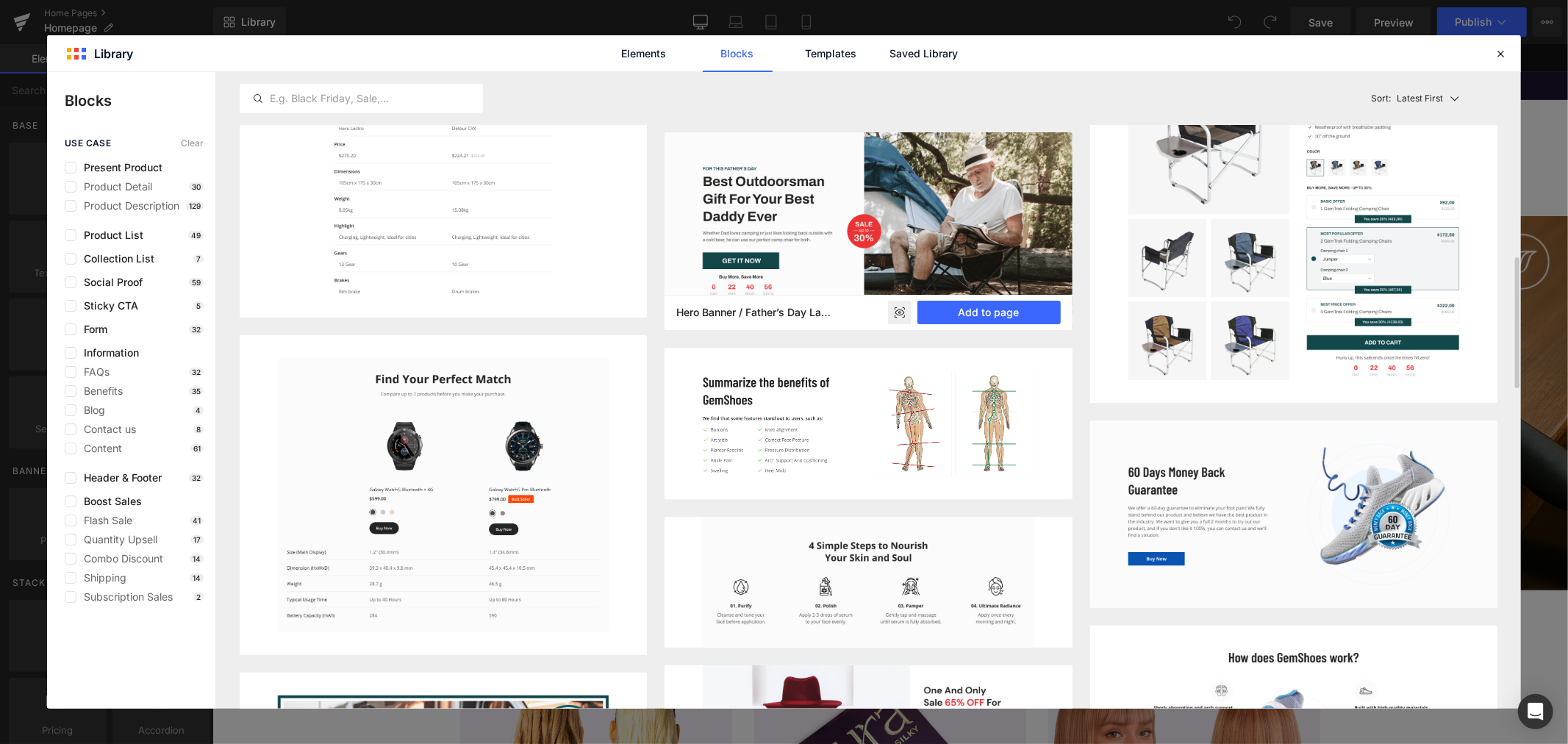
scroll to position [735, 0]
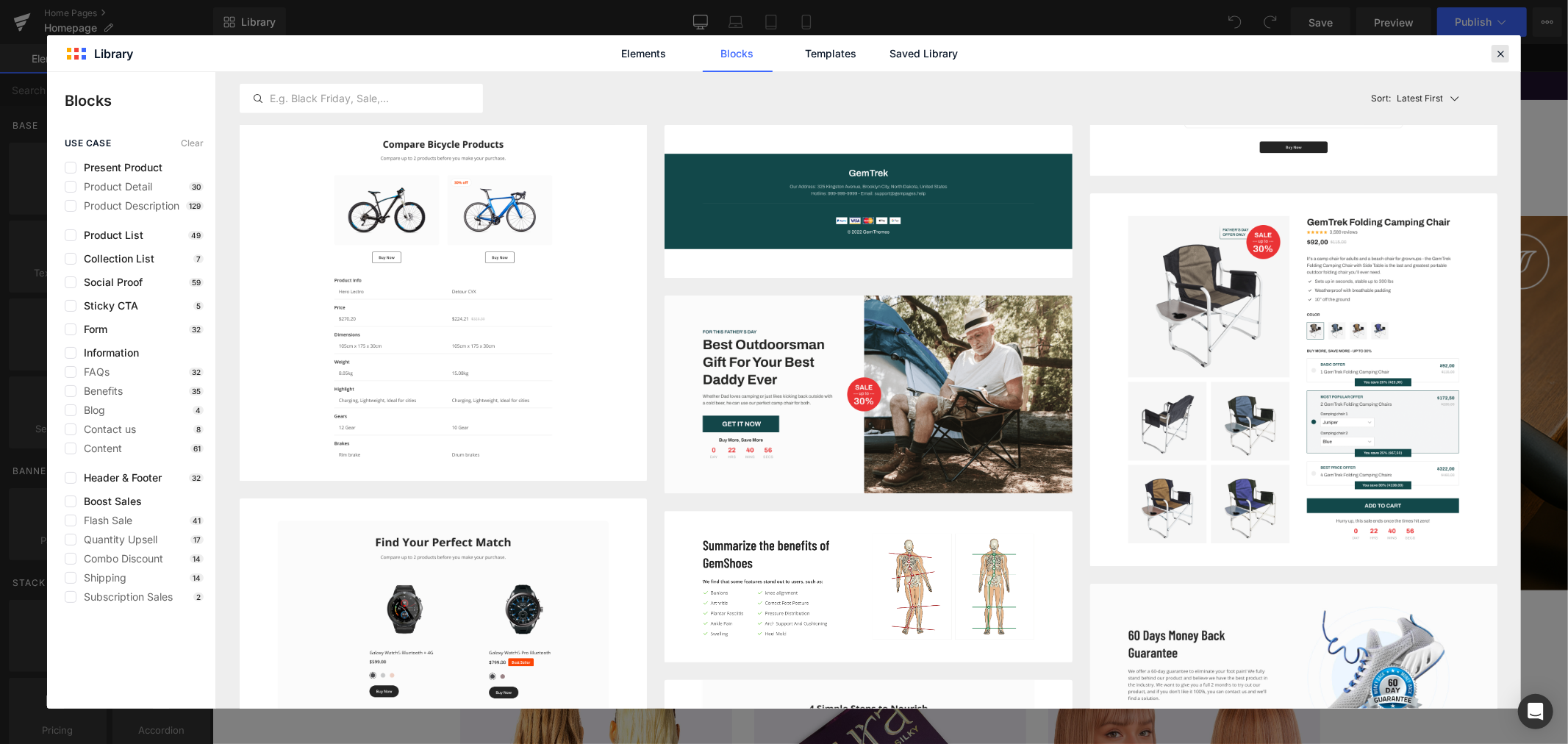
click at [1502, 49] on icon at bounding box center [1500, 53] width 14 height 14
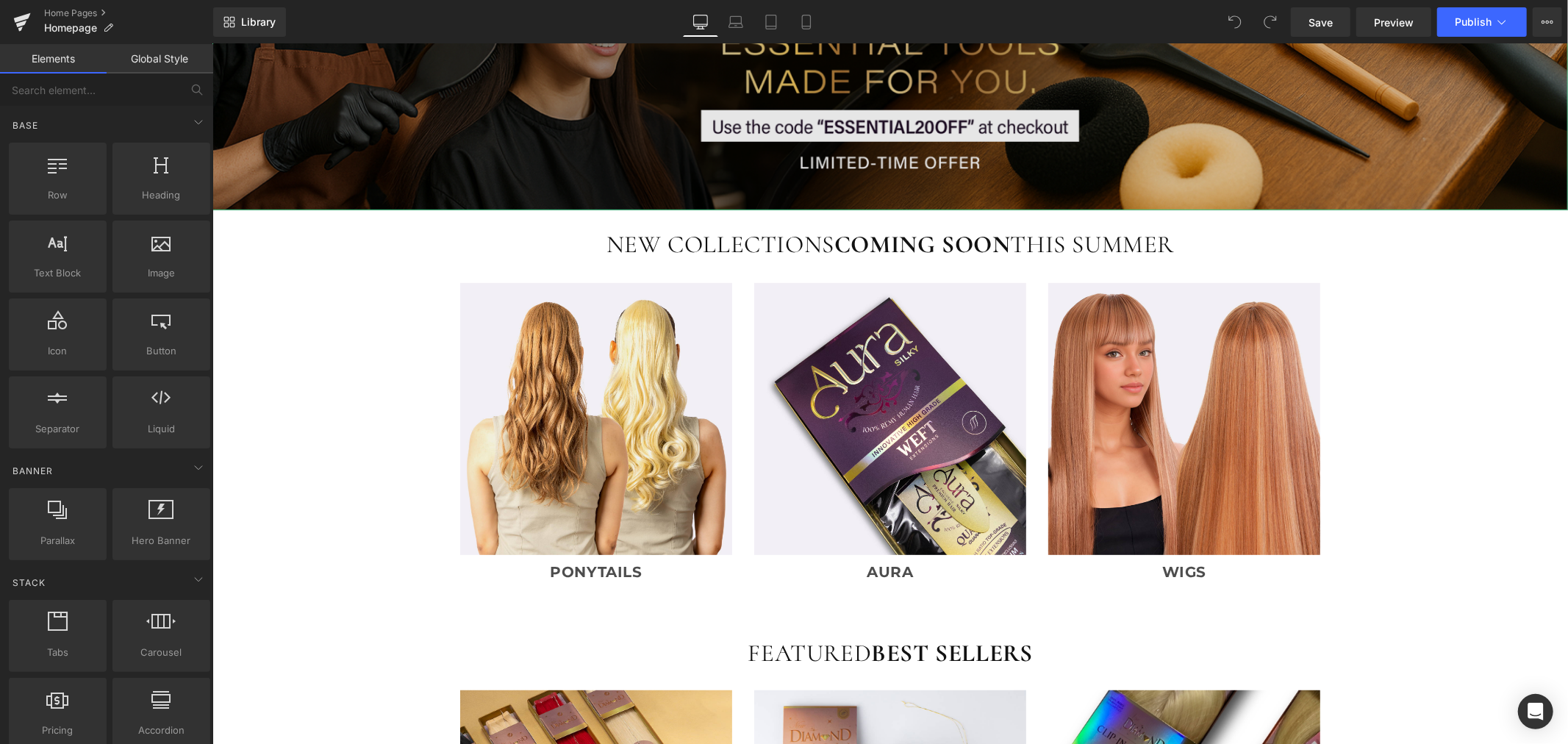
scroll to position [408, 0]
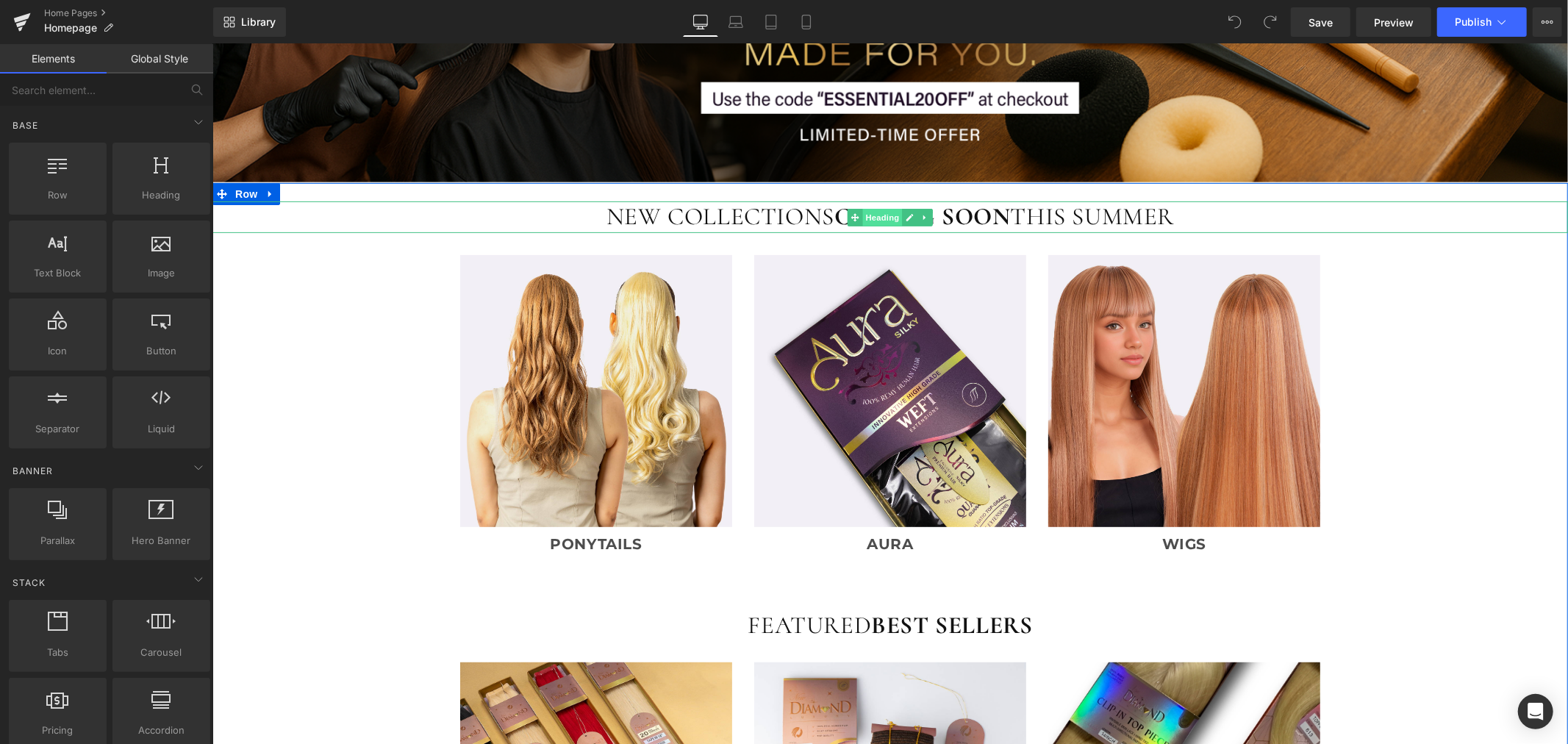
click at [890, 214] on span "Heading" at bounding box center [882, 216] width 40 height 17
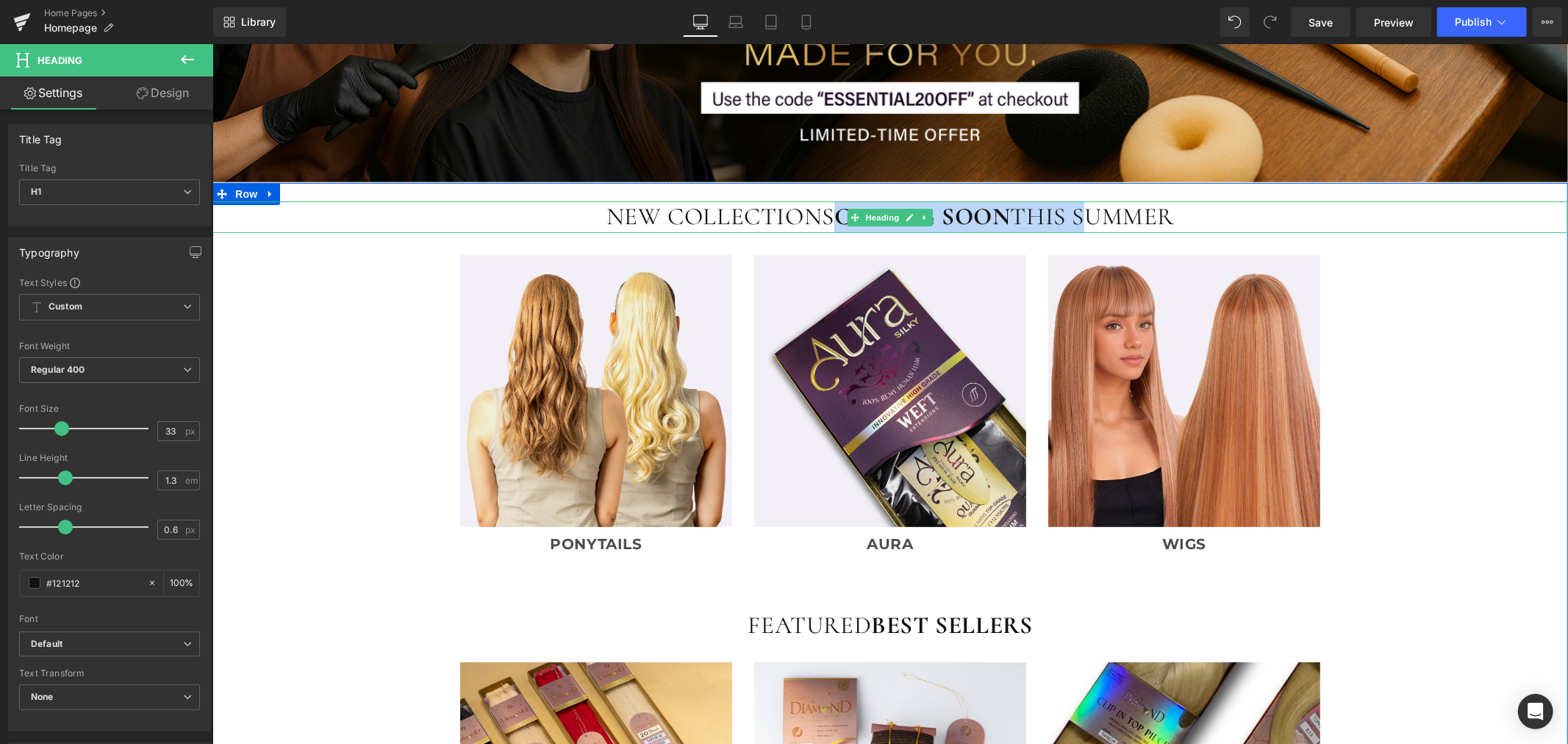
drag, startPoint x: 824, startPoint y: 211, endPoint x: 1072, endPoint y: 214, distance: 248.0
click at [1072, 214] on h1 "NEW COLLECTIONS COMING SOON THIS SUMMER" at bounding box center [889, 216] width 1355 height 32
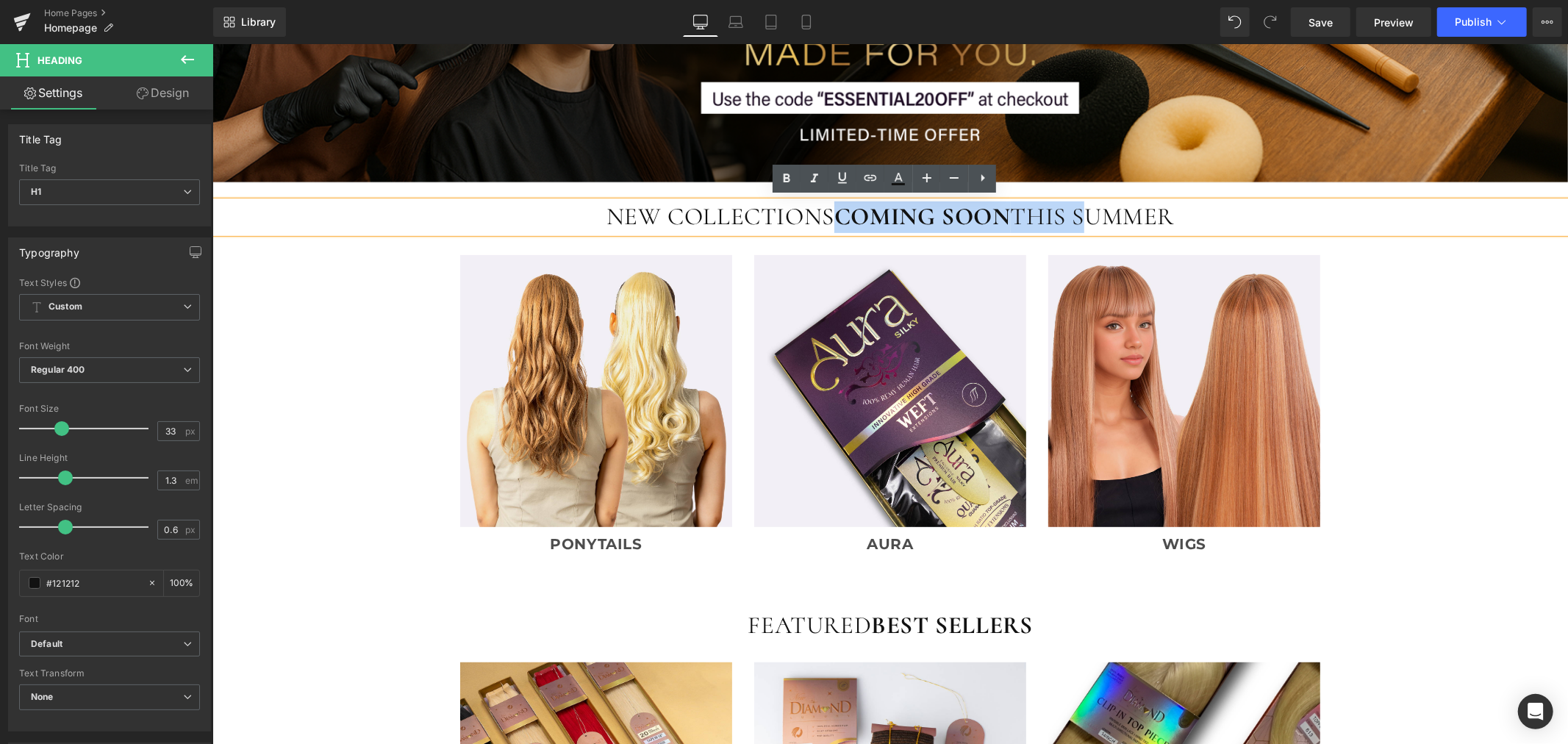
drag, startPoint x: 1197, startPoint y: 208, endPoint x: 828, endPoint y: 225, distance: 369.4
click at [828, 225] on h1 "NEW COLLECTIONS COMING SOON THIS SUMMER" at bounding box center [889, 216] width 1355 height 32
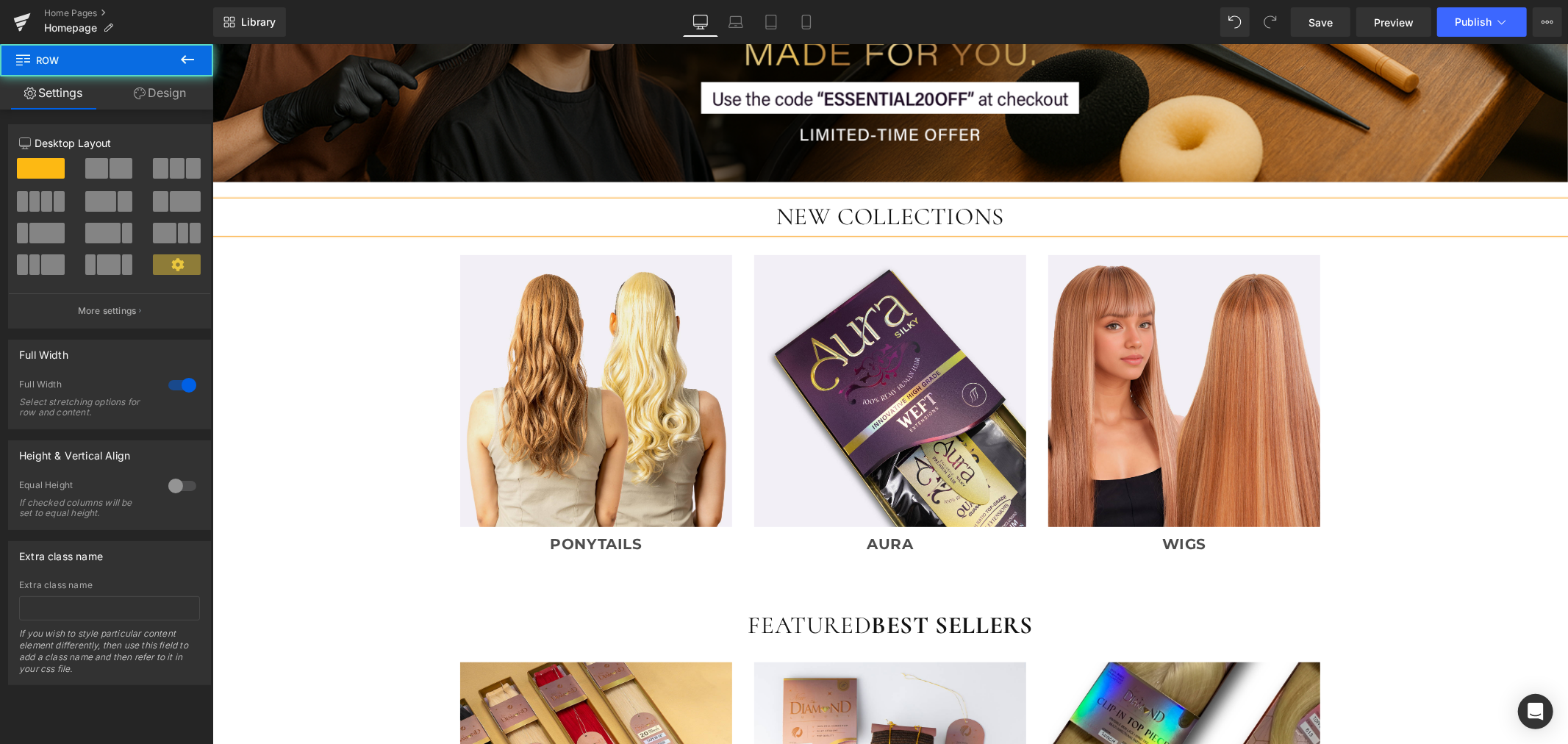
click at [1443, 457] on div "NEW COLLECTIONS Heading Image PONYTAILS Text Block Image AURA Text Block Image …" at bounding box center [889, 576] width 1355 height 787
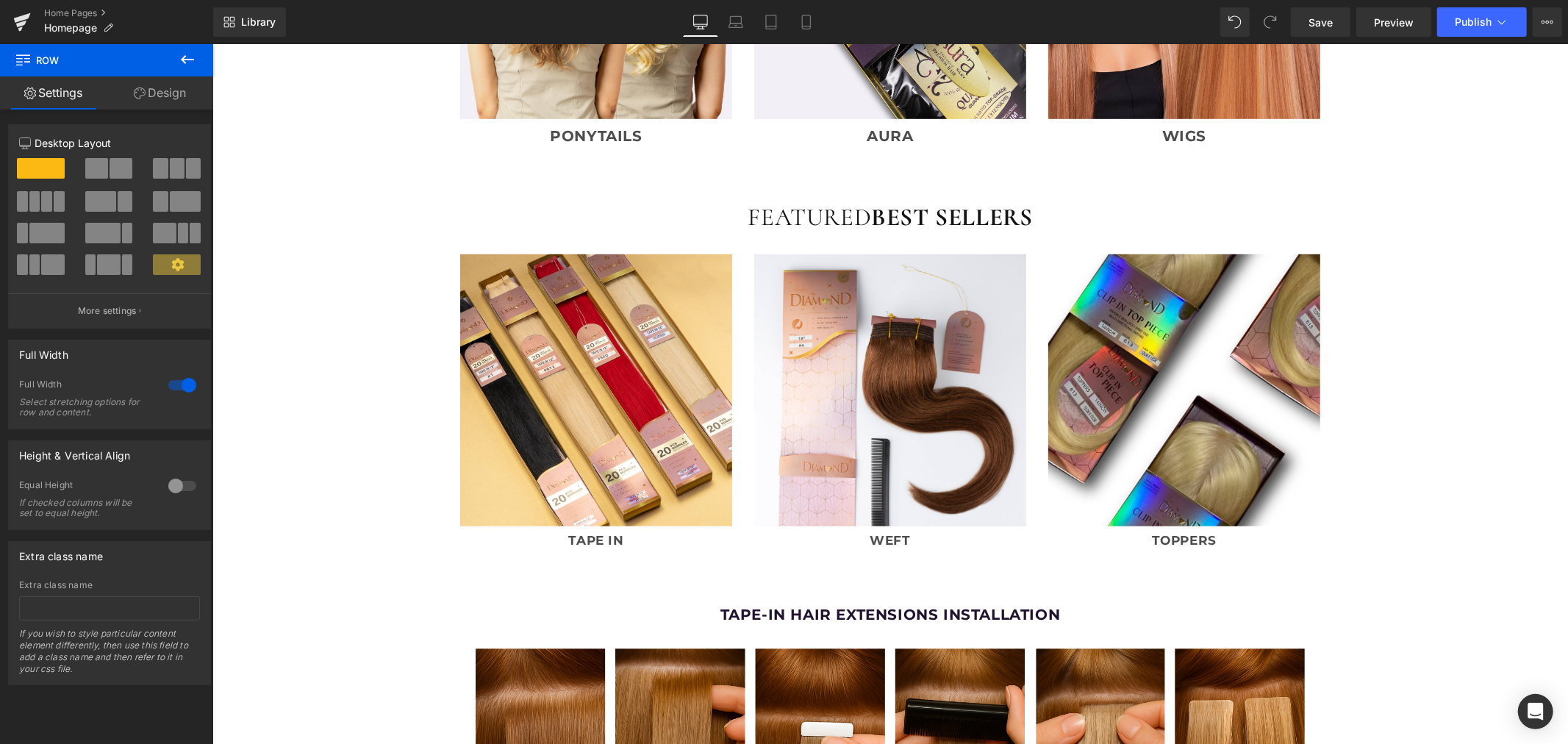
scroll to position [816, 0]
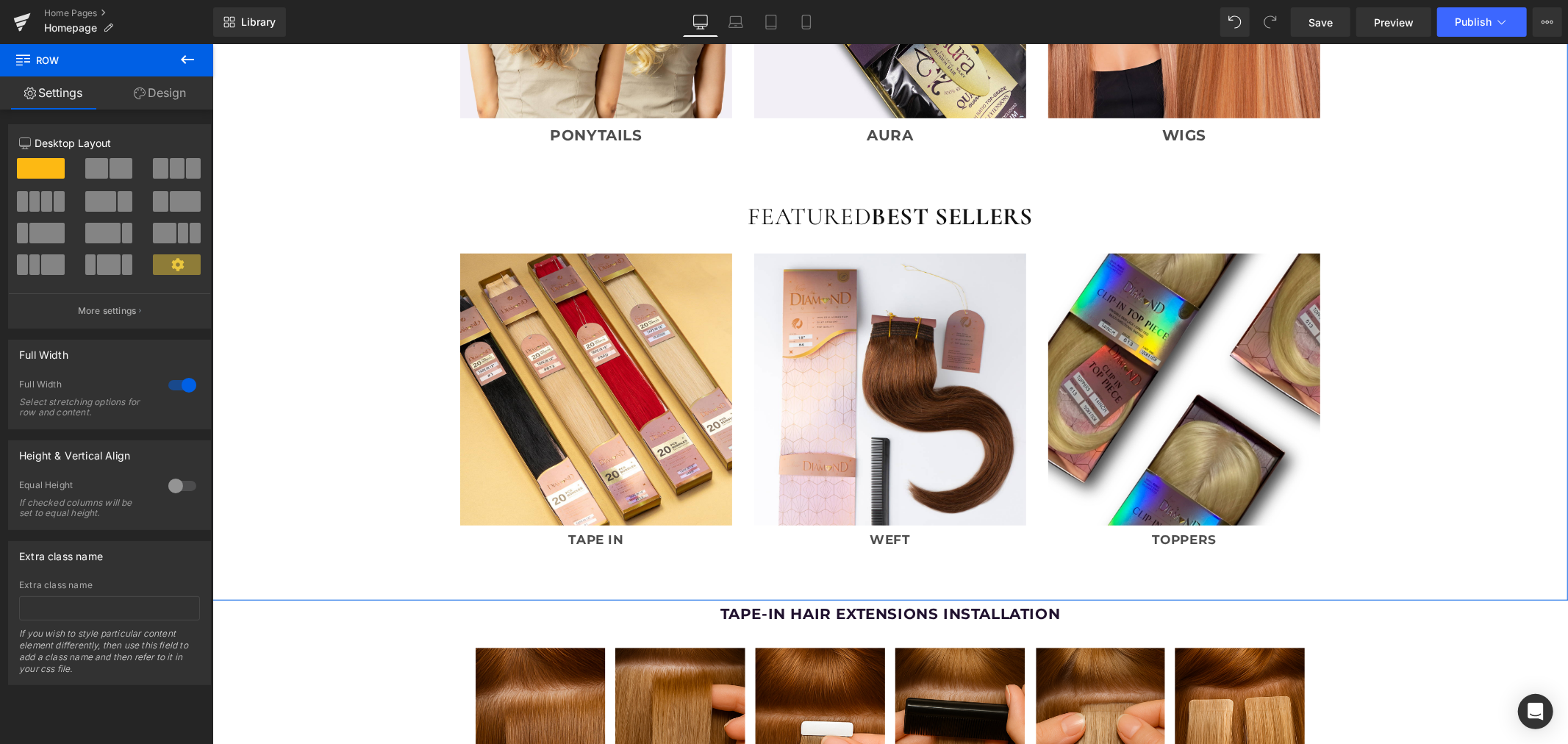
click at [57, 196] on span at bounding box center [59, 201] width 11 height 21
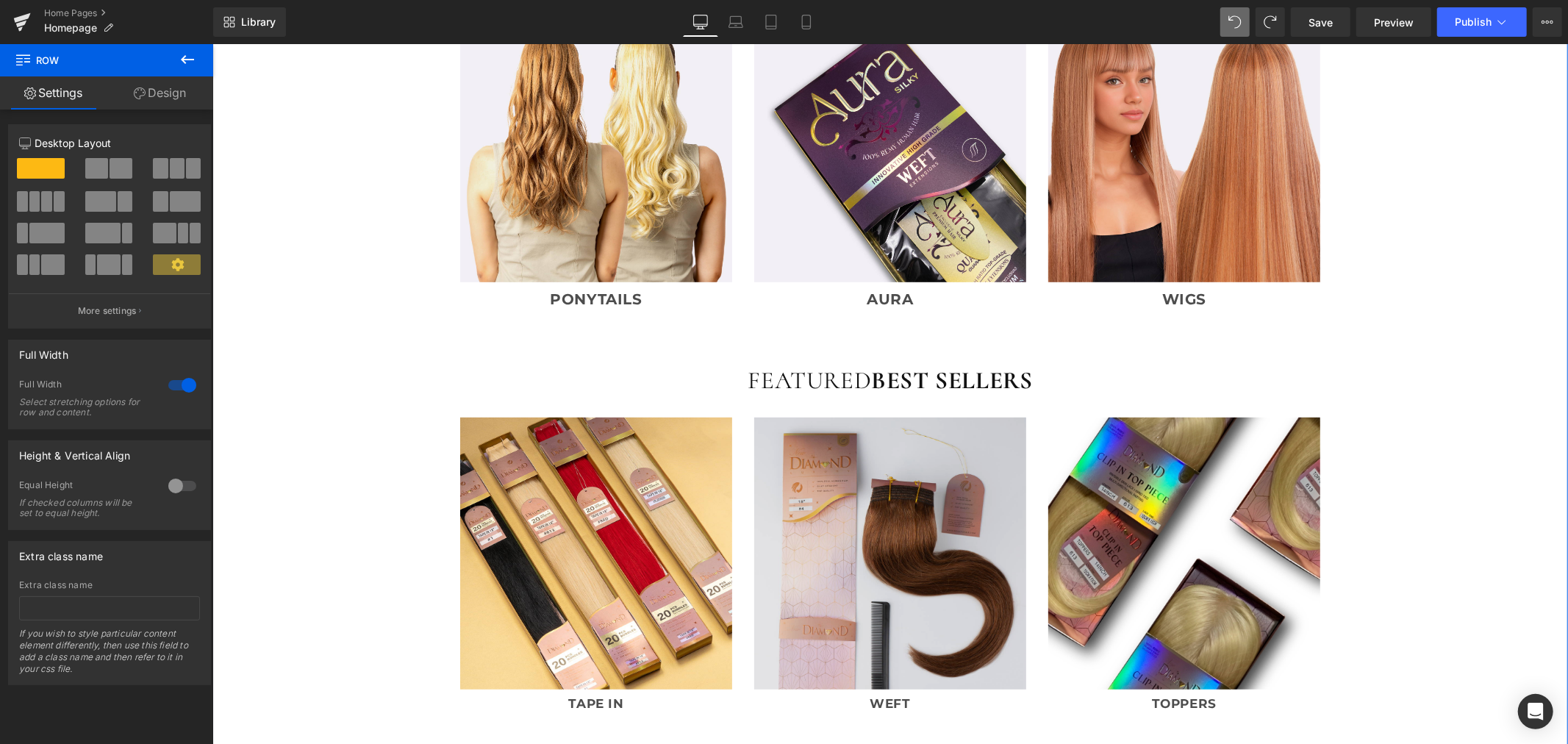
scroll to position [735, 0]
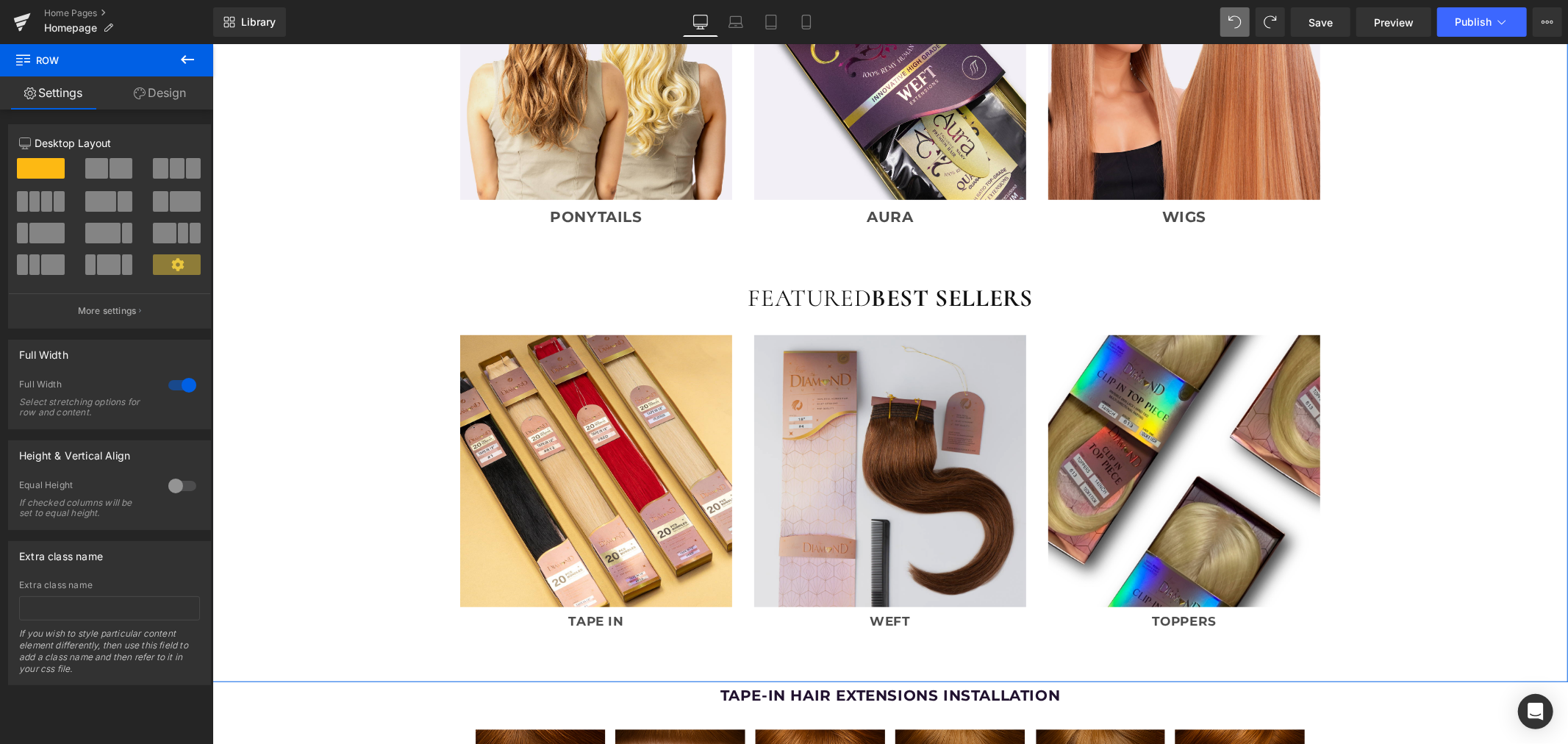
click at [932, 429] on img at bounding box center [889, 471] width 272 height 272
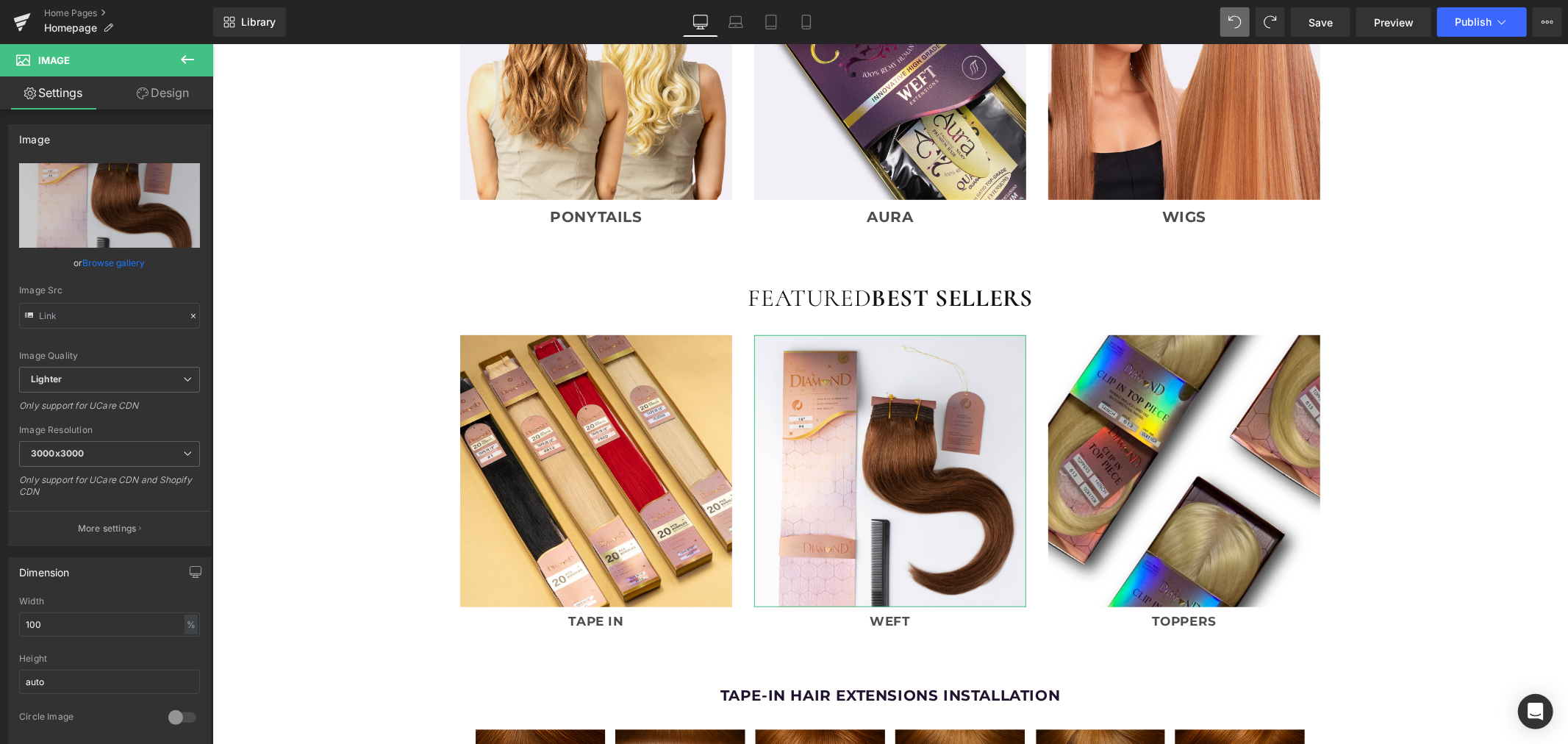
click at [166, 96] on link "Design" at bounding box center [163, 92] width 107 height 33
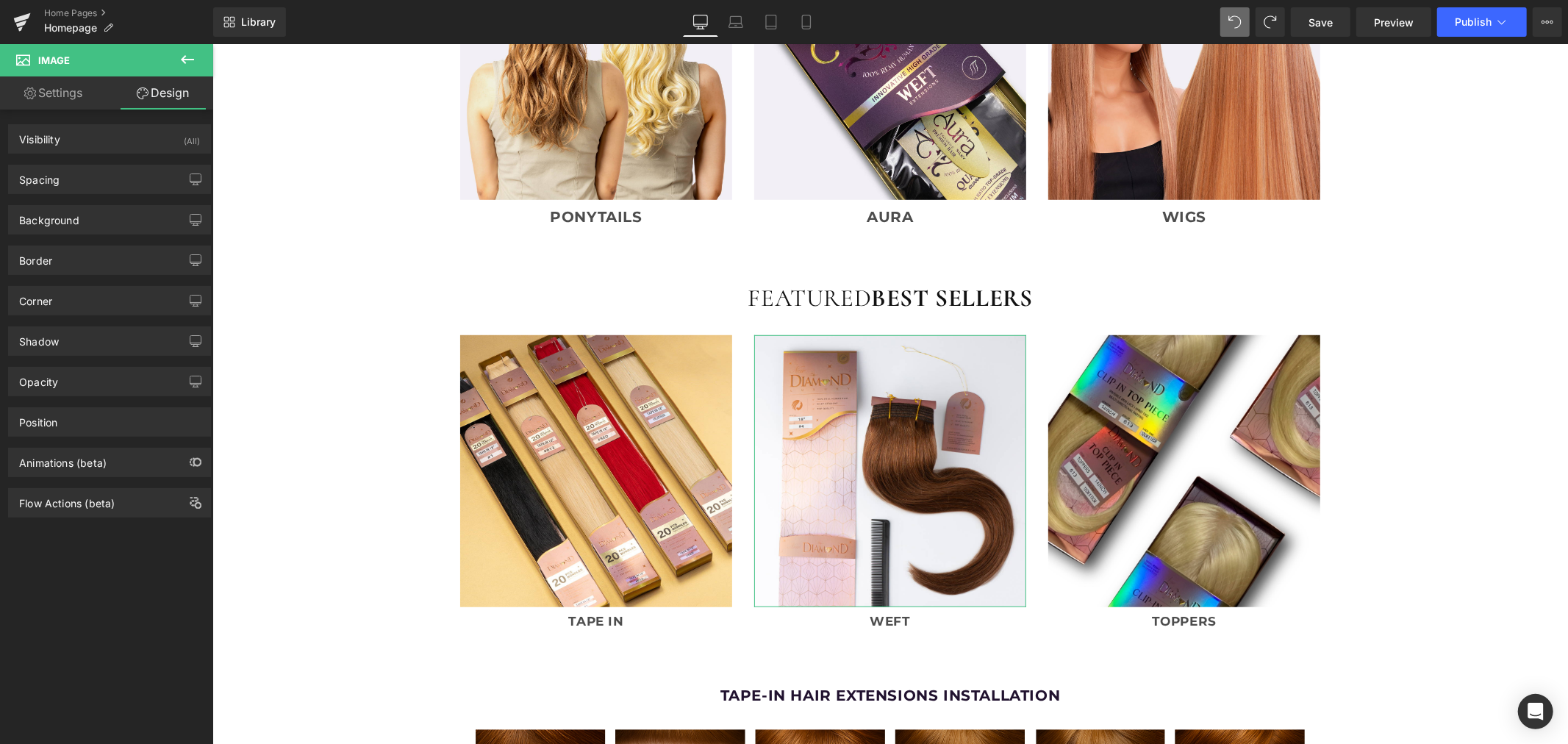
click at [49, 93] on link "Settings" at bounding box center [53, 92] width 107 height 33
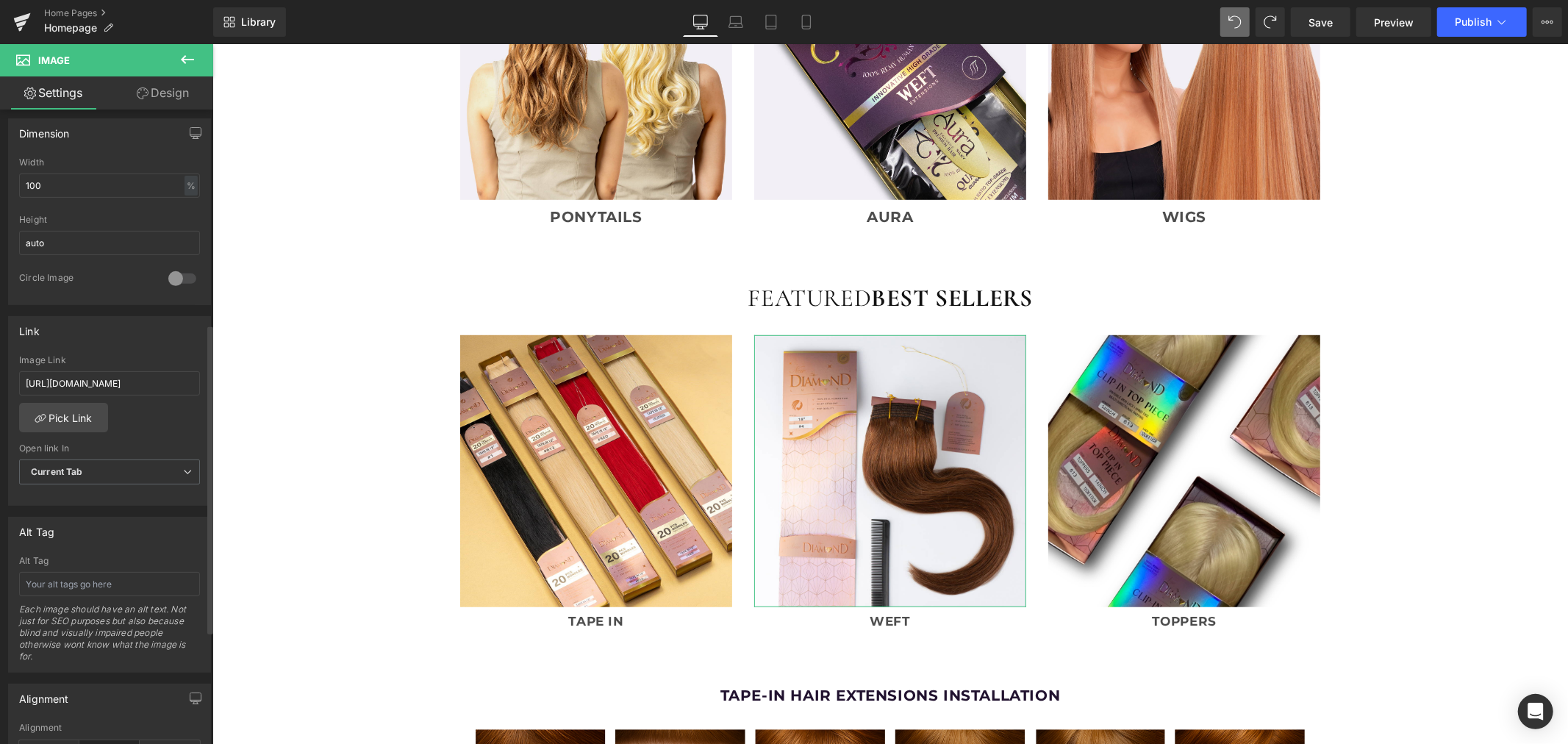
scroll to position [672, 0]
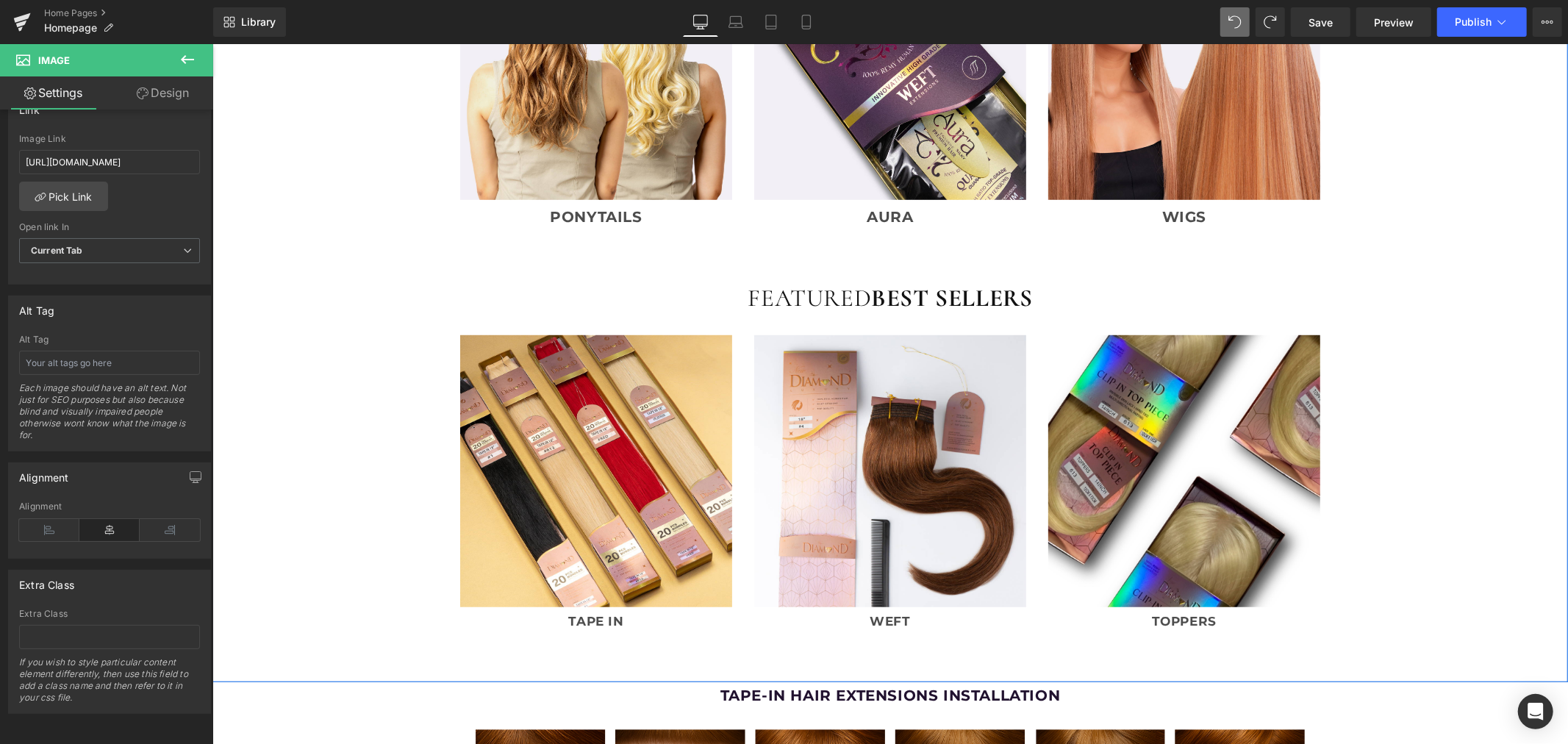
click at [309, 316] on div "NEW COLLECTIONS Heading Image PONYTAILS Text Block Image AURA Text Block Image …" at bounding box center [889, 249] width 1355 height 787
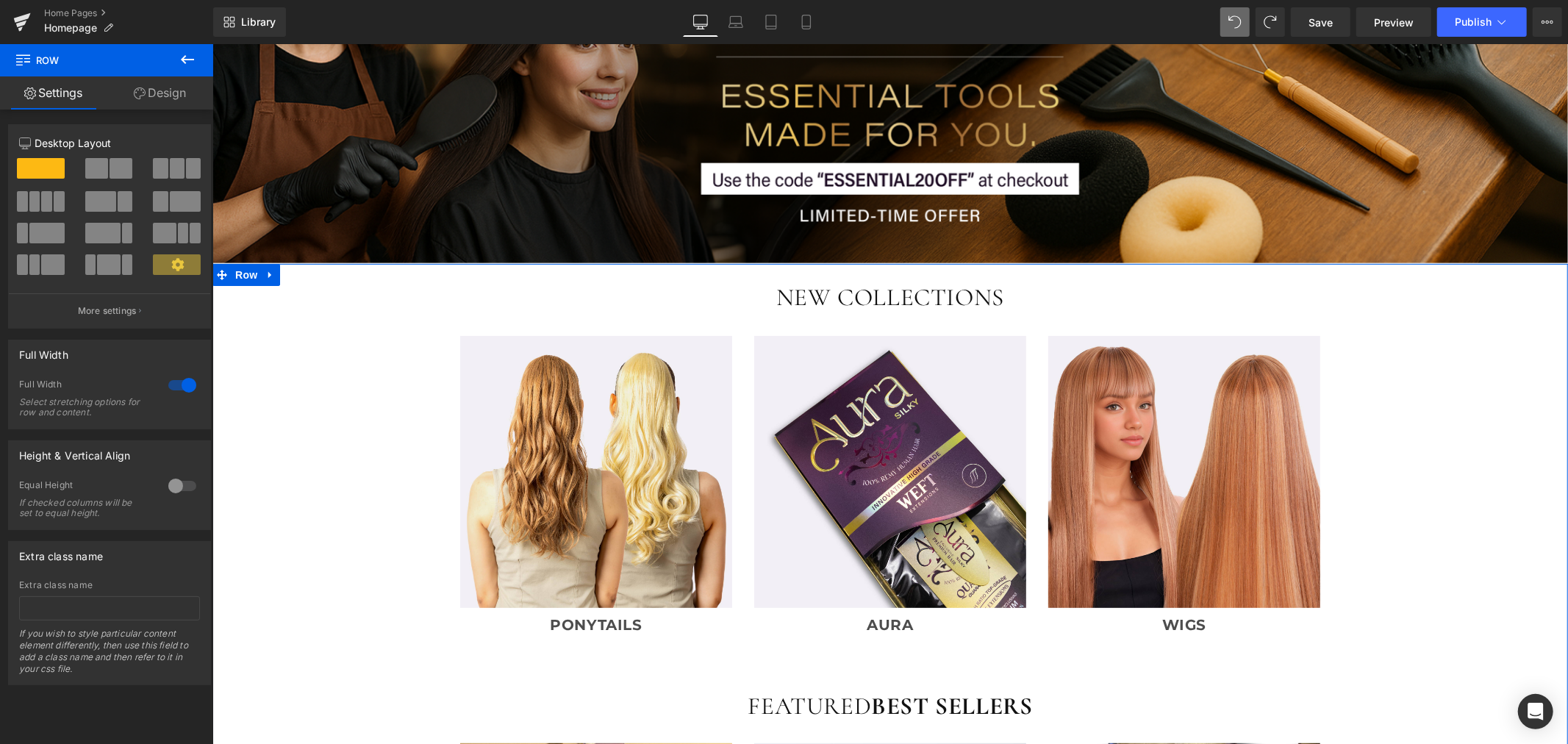
scroll to position [327, 0]
click at [113, 166] on span at bounding box center [120, 168] width 23 height 21
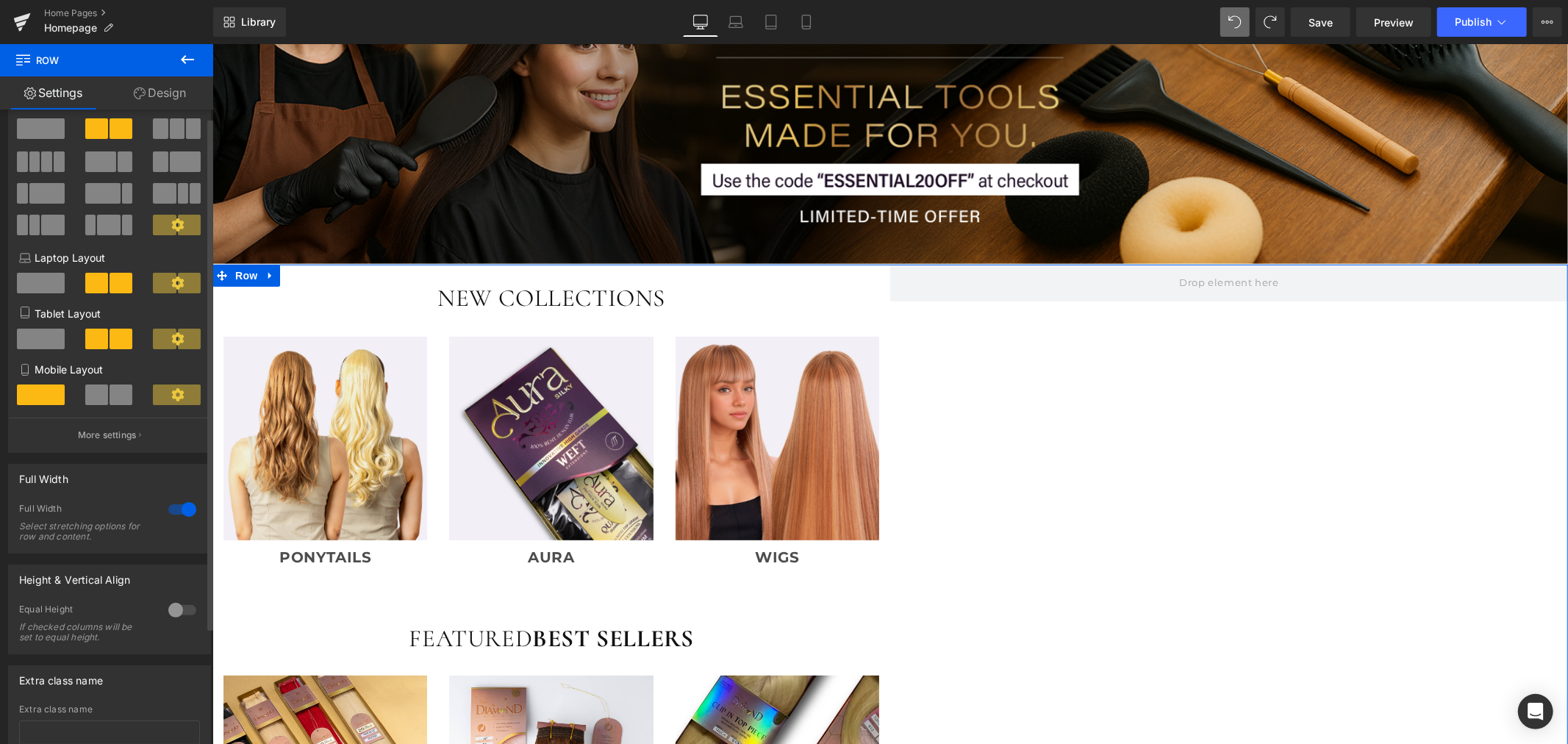
scroll to position [0, 0]
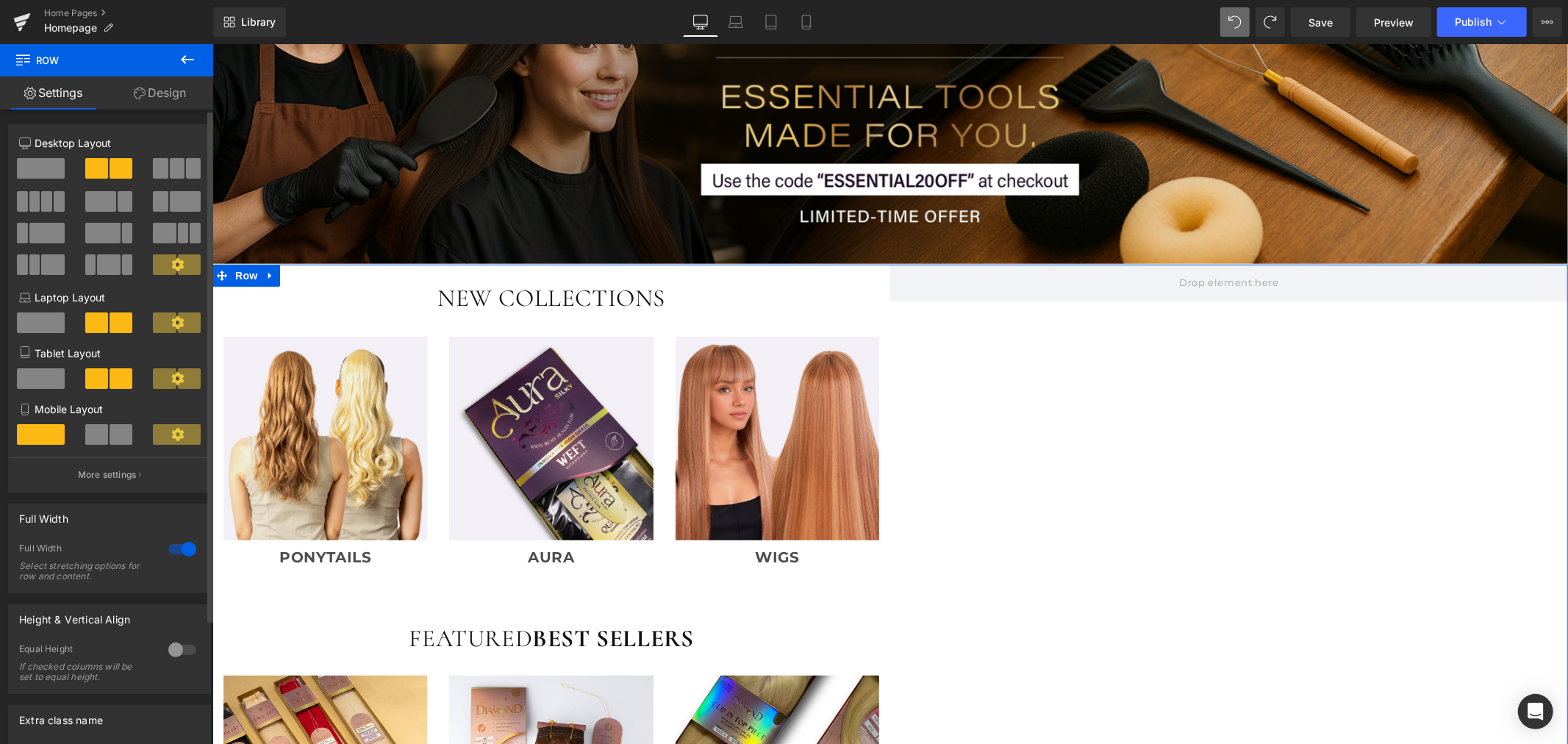
click at [178, 170] on span at bounding box center [177, 168] width 14 height 21
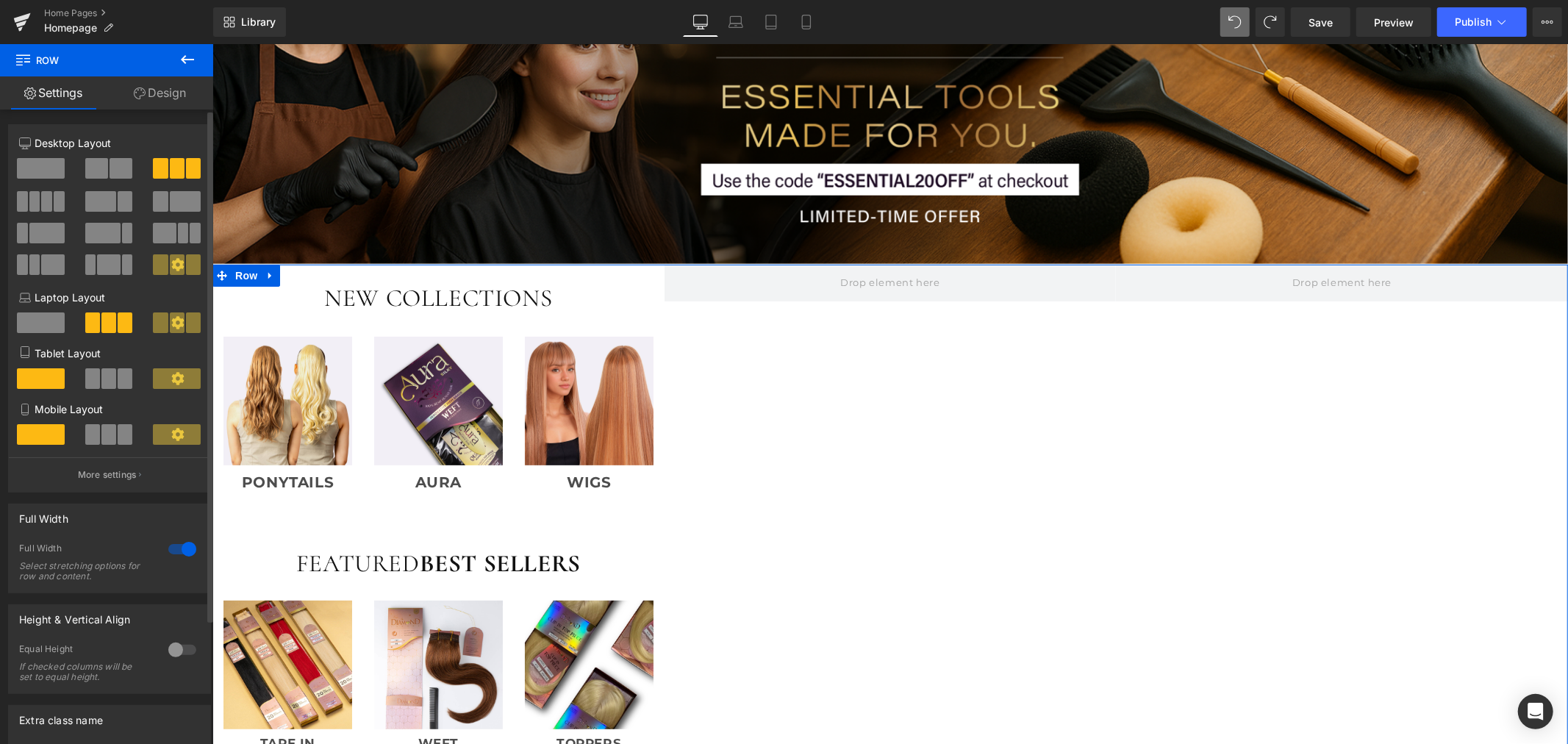
click at [45, 173] on span at bounding box center [41, 168] width 48 height 21
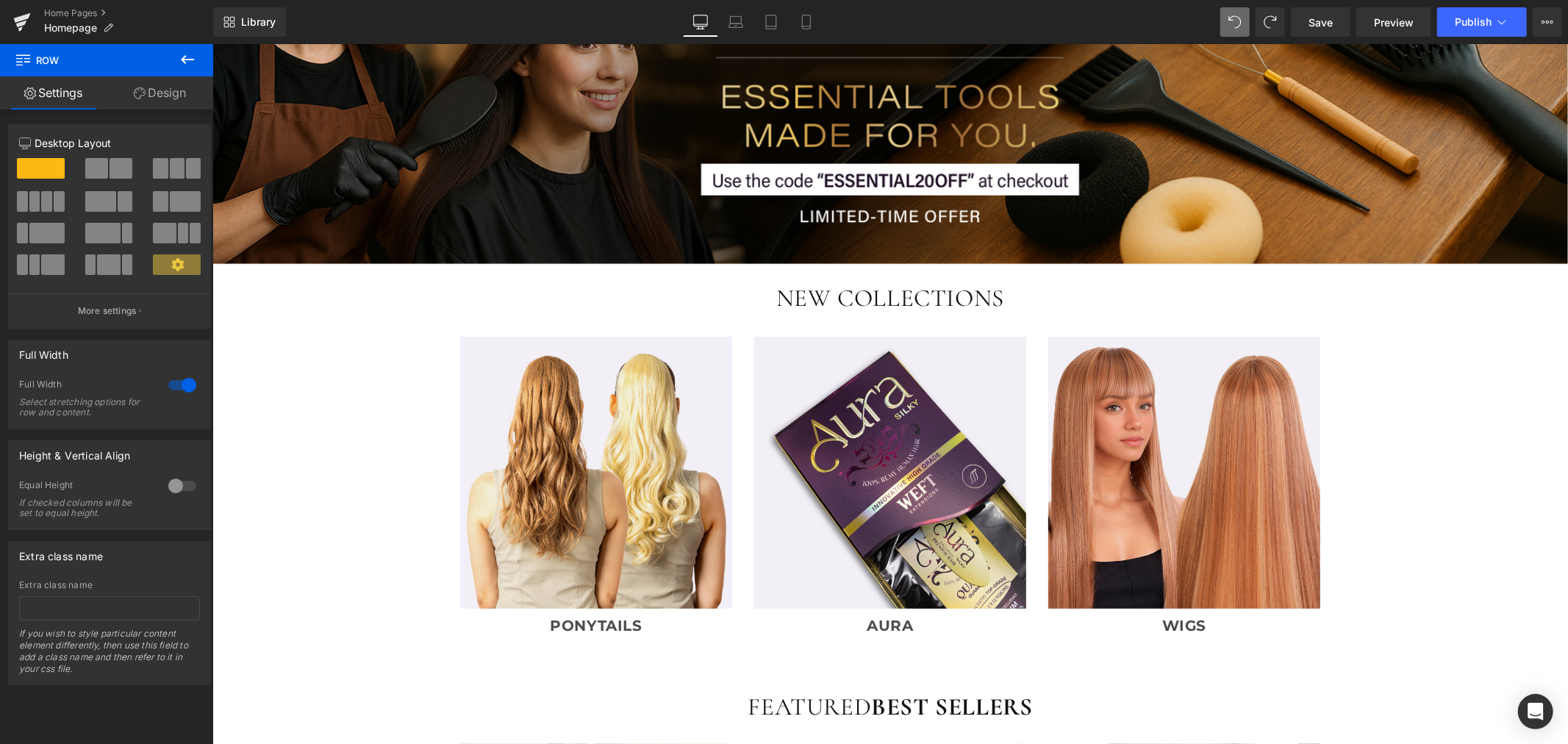
click at [182, 60] on icon at bounding box center [187, 60] width 14 height 9
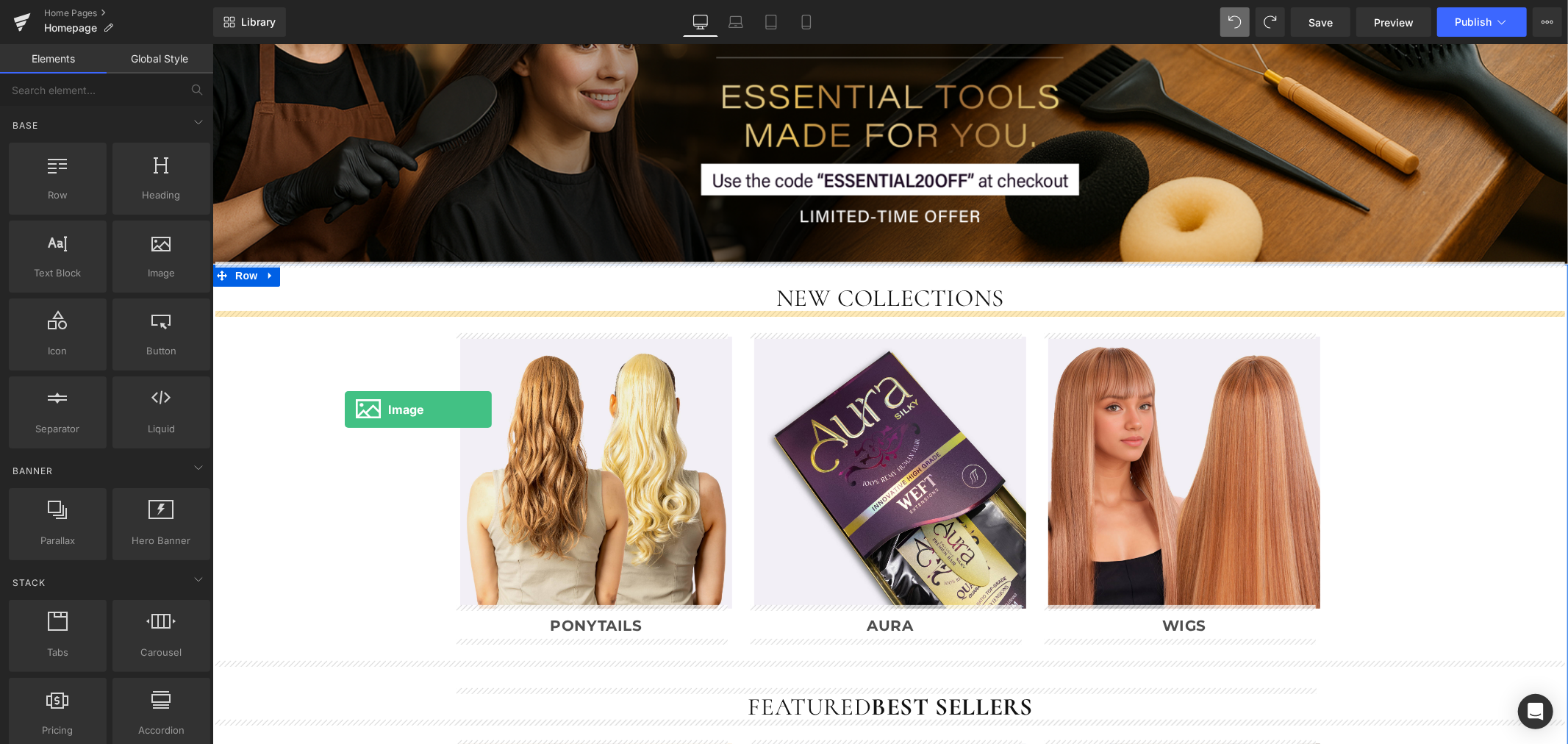
drag, startPoint x: 375, startPoint y: 291, endPoint x: 344, endPoint y: 408, distance: 121.0
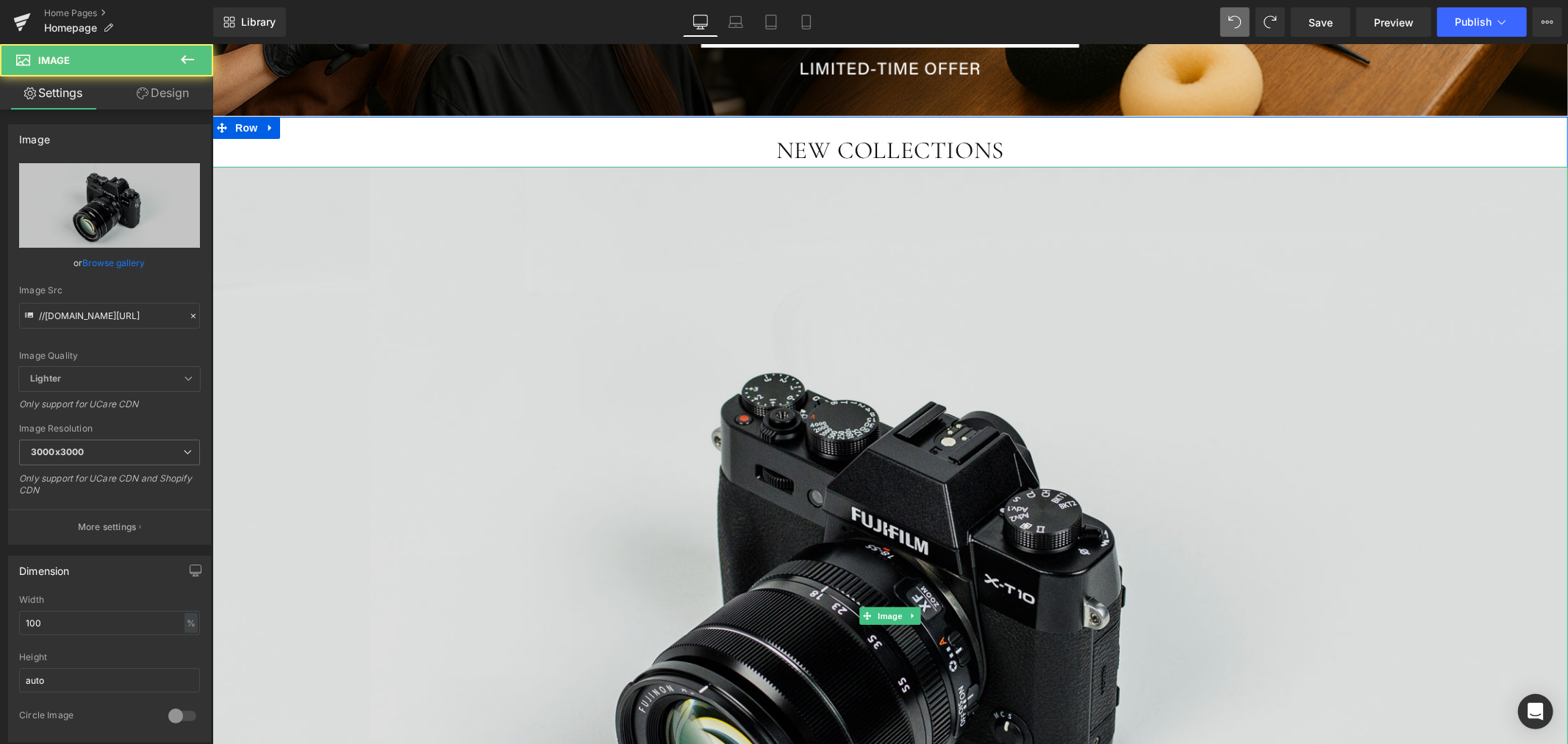
scroll to position [653, 0]
